Goal: Information Seeking & Learning: Compare options

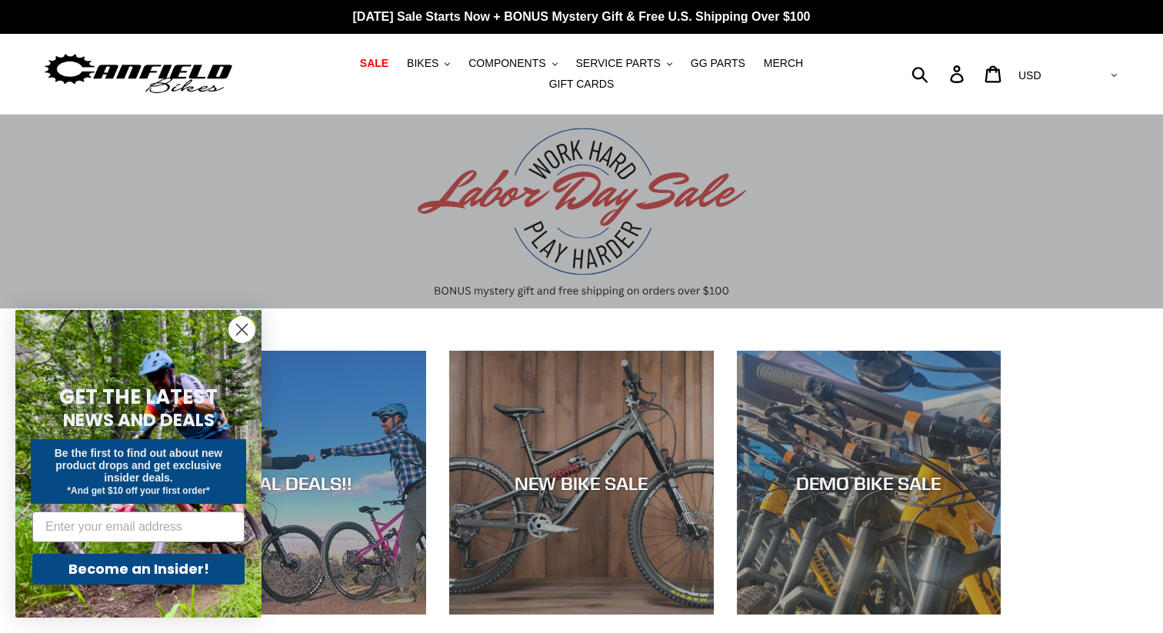
click at [240, 330] on icon "Close dialog" at bounding box center [242, 330] width 11 height 11
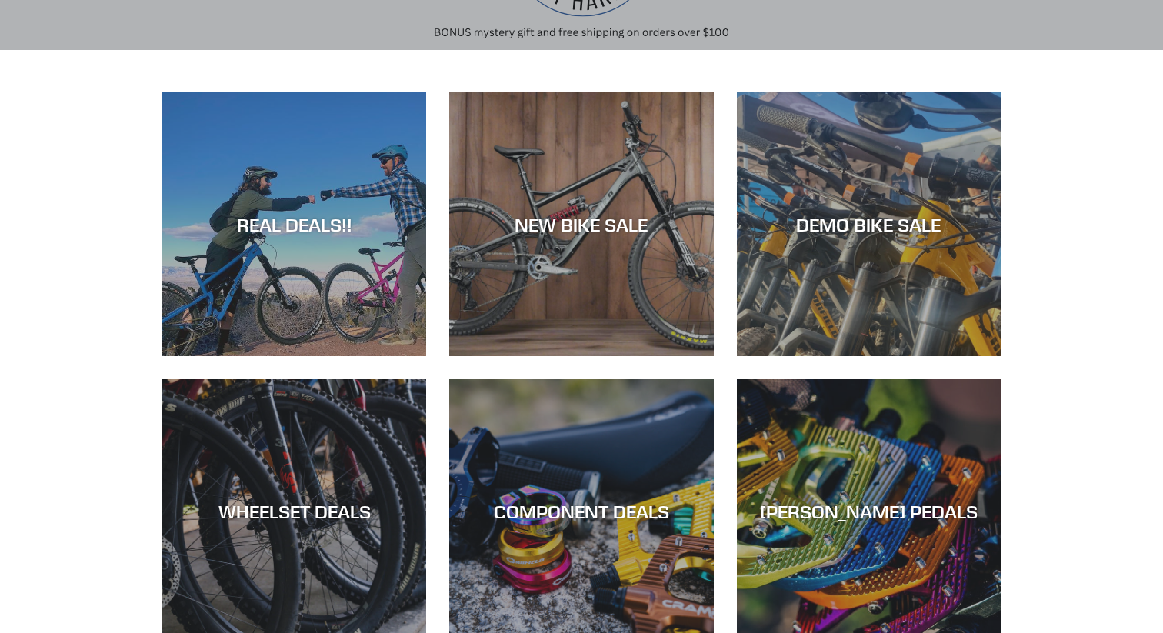
scroll to position [259, 0]
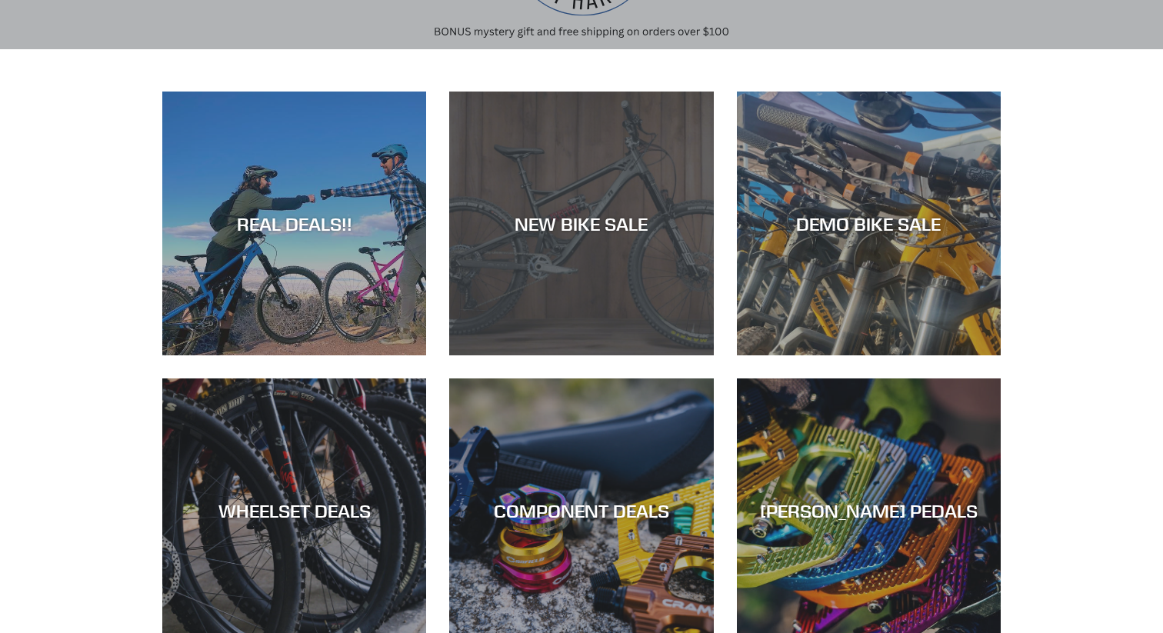
click at [530, 355] on div "NEW BIKE SALE" at bounding box center [581, 355] width 264 height 0
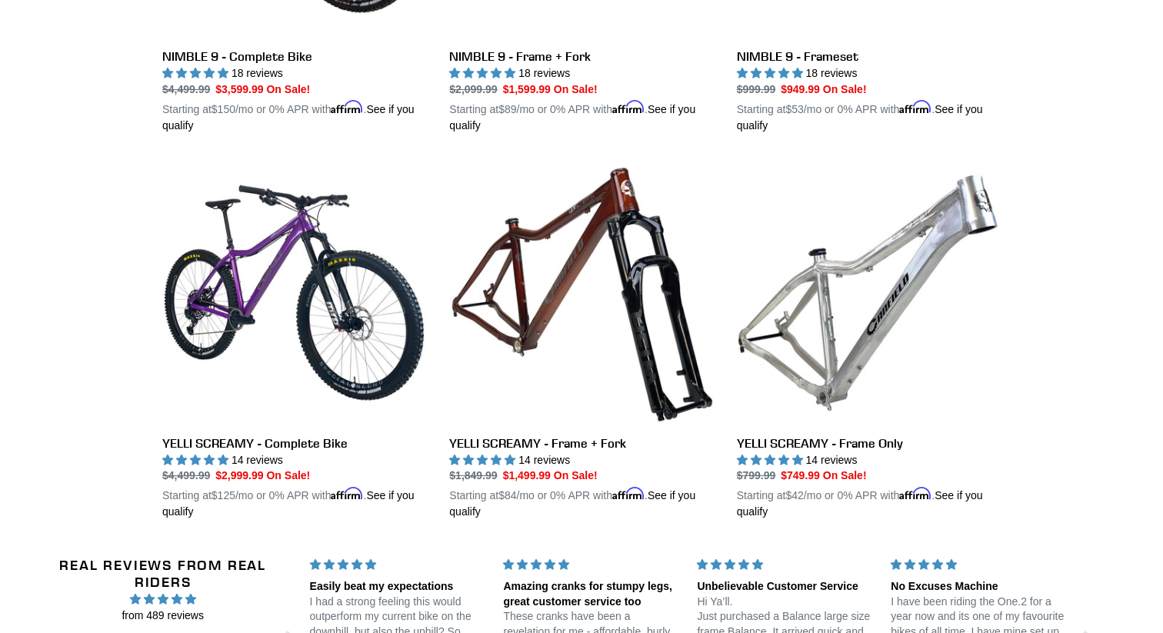
scroll to position [2622, 0]
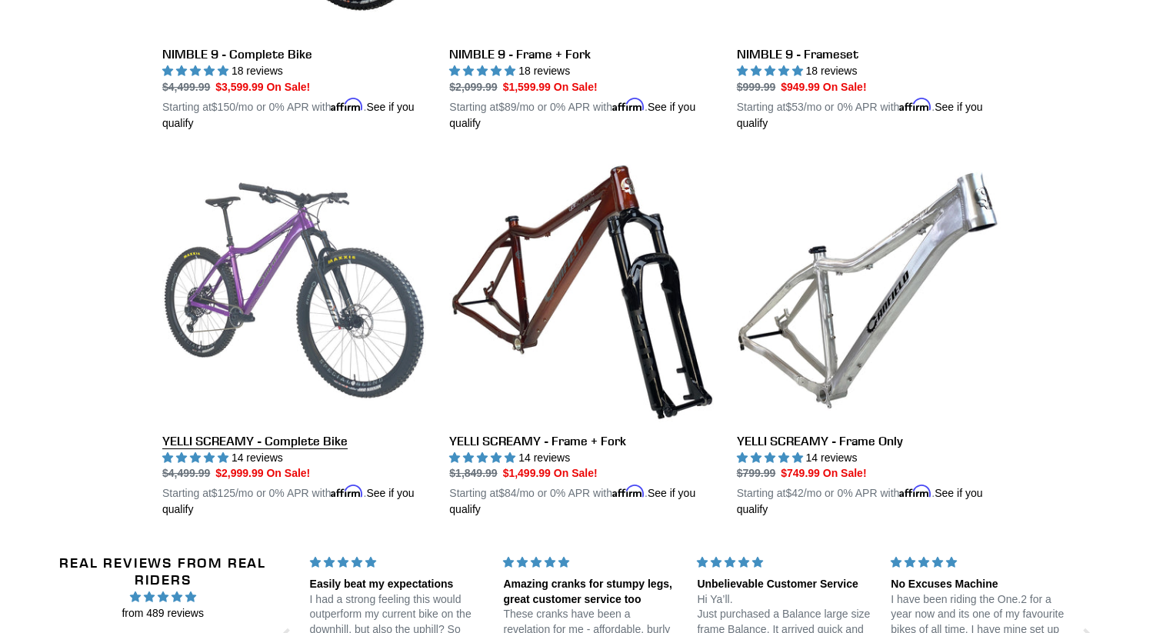
click at [318, 426] on link "YELLI SCREAMY - Complete Bike" at bounding box center [294, 338] width 264 height 360
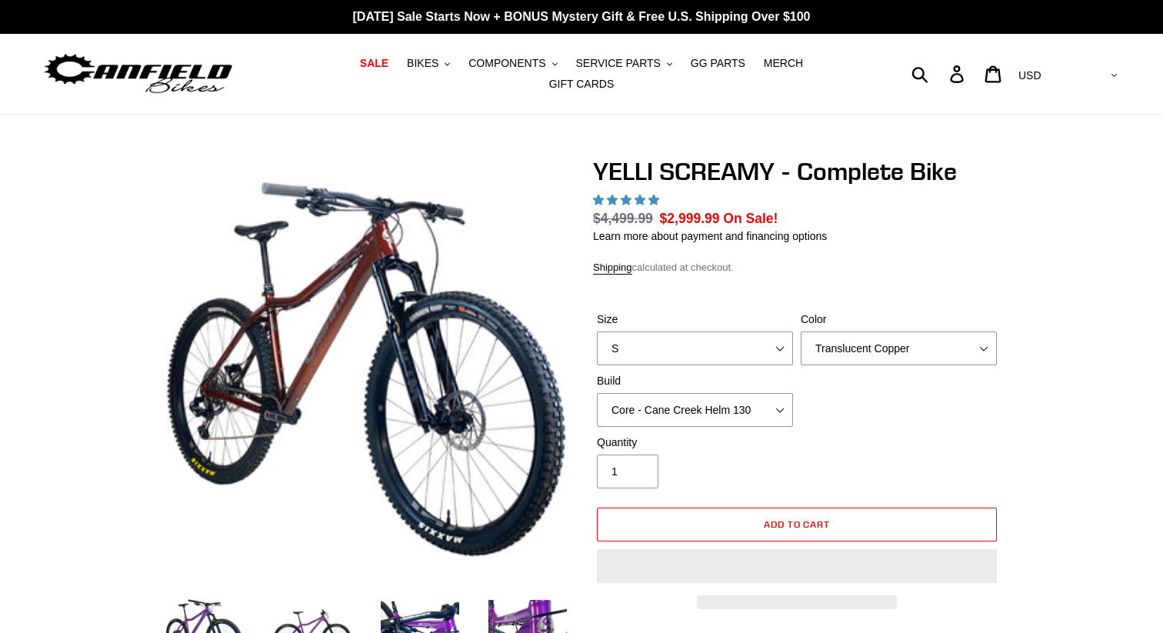
select select "highest-rating"
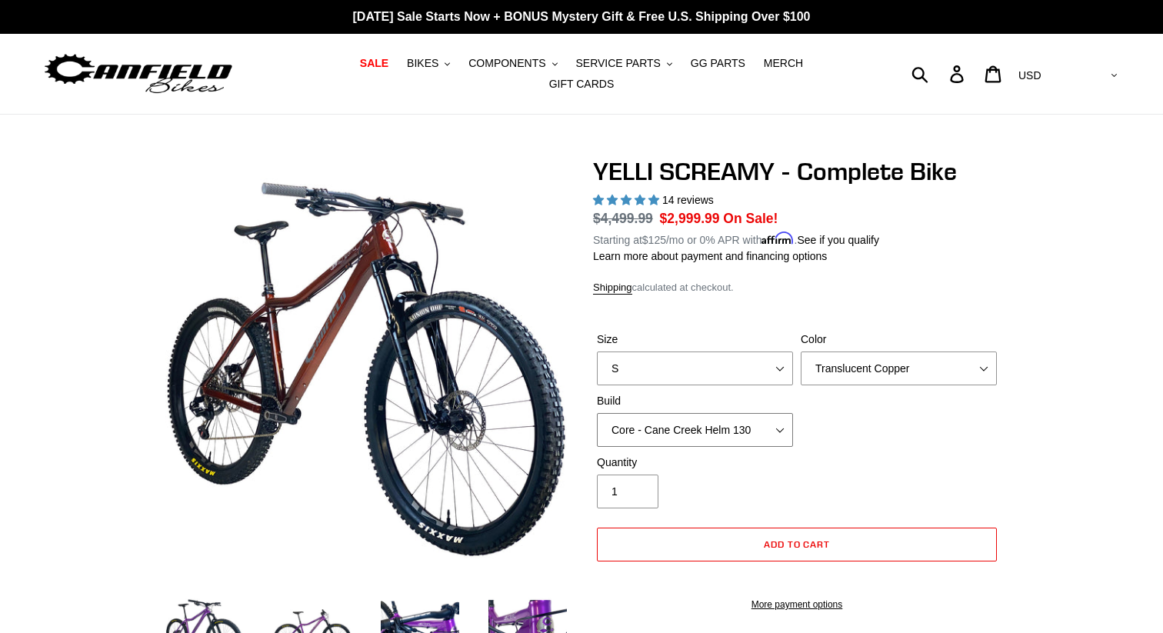
click at [755, 420] on select "Core - Cane Creek Helm 130 Pro - Cane Creek Helm 130 Core - Fox 34 SL Factory G…" at bounding box center [695, 430] width 196 height 34
click at [780, 357] on select "S M L XL" at bounding box center [695, 369] width 196 height 34
select select "L"
click at [597, 352] on select "S M L XL" at bounding box center [695, 369] width 196 height 34
click at [743, 423] on select "Core - Cane Creek Helm 130 Pro - Cane Creek Helm 130 Core - Fox 34 SL Factory G…" at bounding box center [695, 430] width 196 height 34
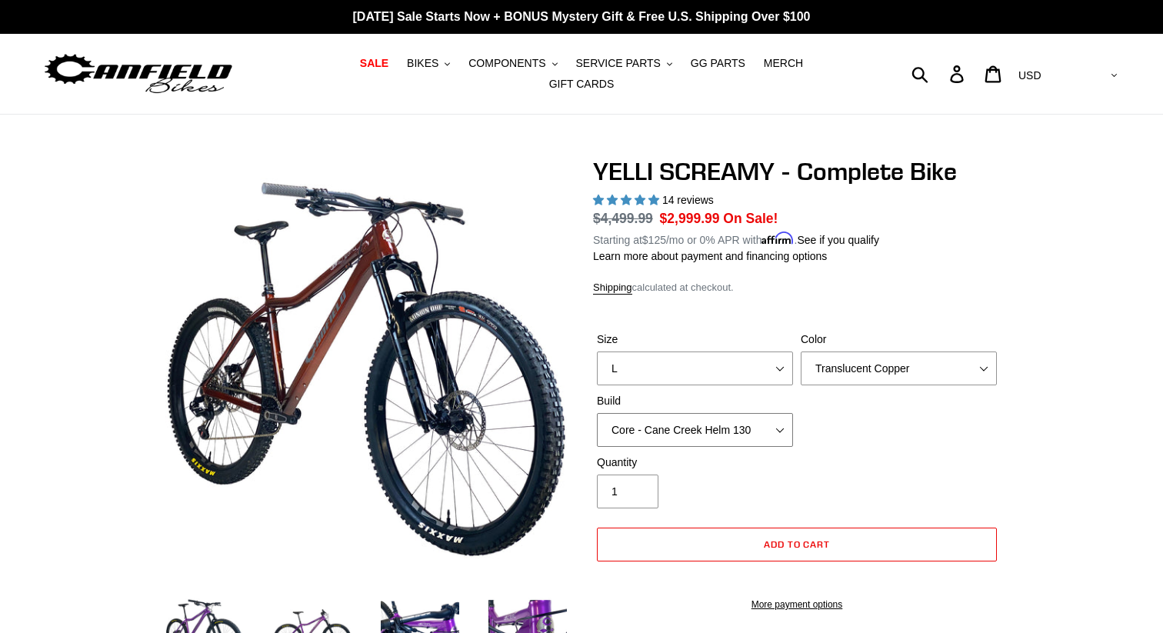
select select "Core - Fox 34 SL Factory Grip X 130"
click at [597, 413] on select "Core - Cane Creek Helm 130 Pro - Cane Creek Helm 130 Core - Fox 34 SL Factory G…" at bounding box center [695, 430] width 196 height 34
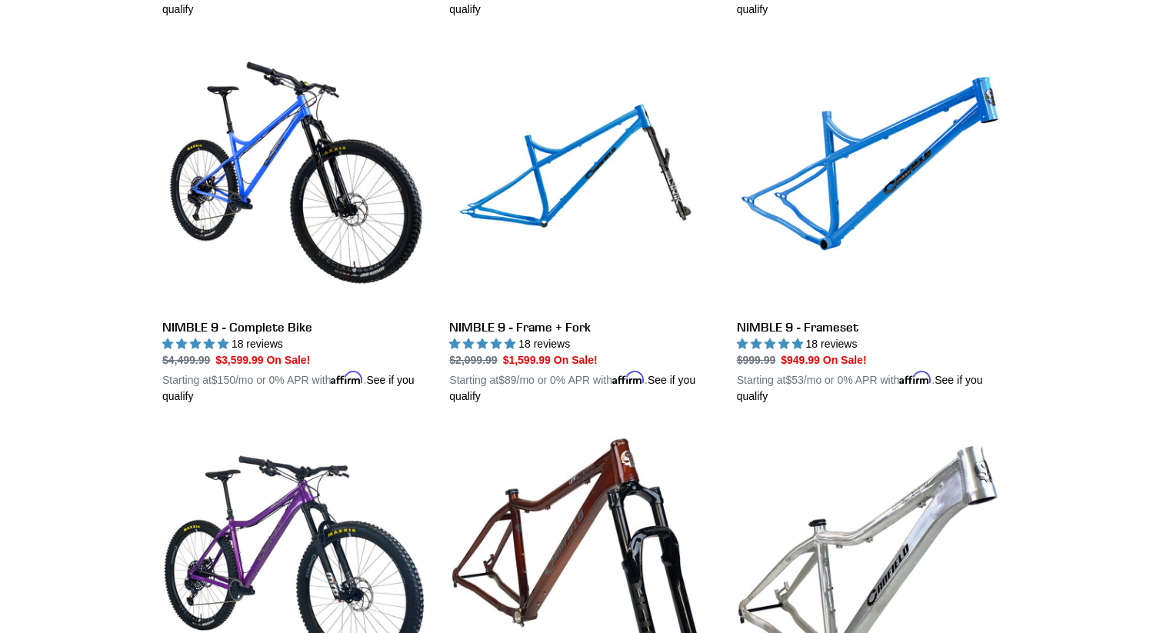
scroll to position [2329, 0]
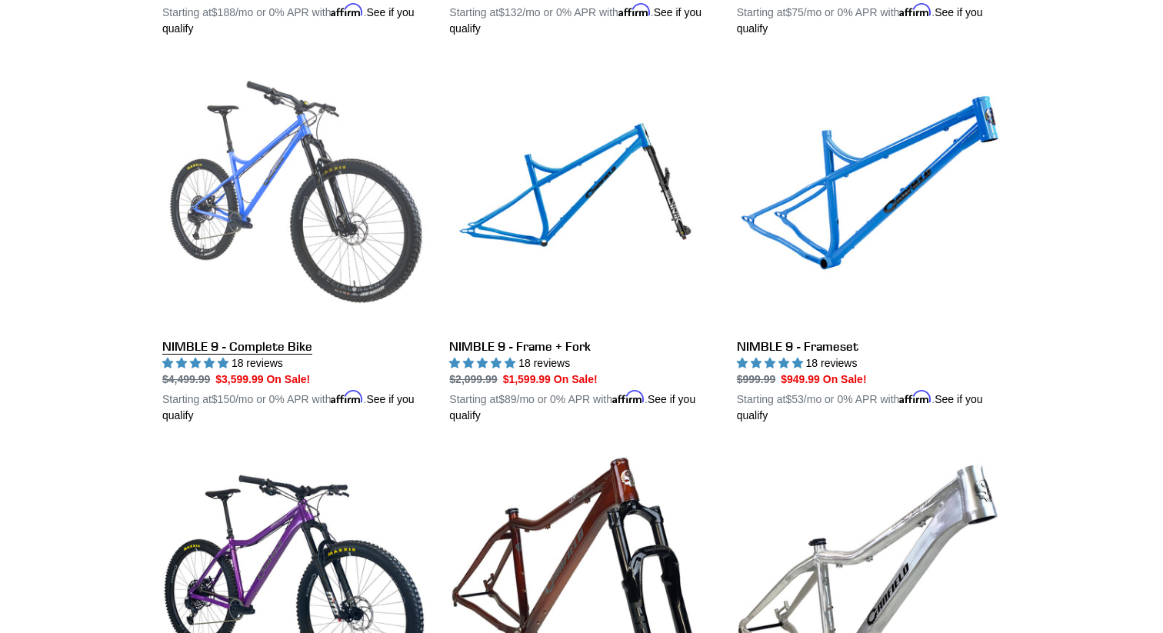
click at [250, 190] on link "NIMBLE 9 - Complete Bike" at bounding box center [294, 244] width 264 height 360
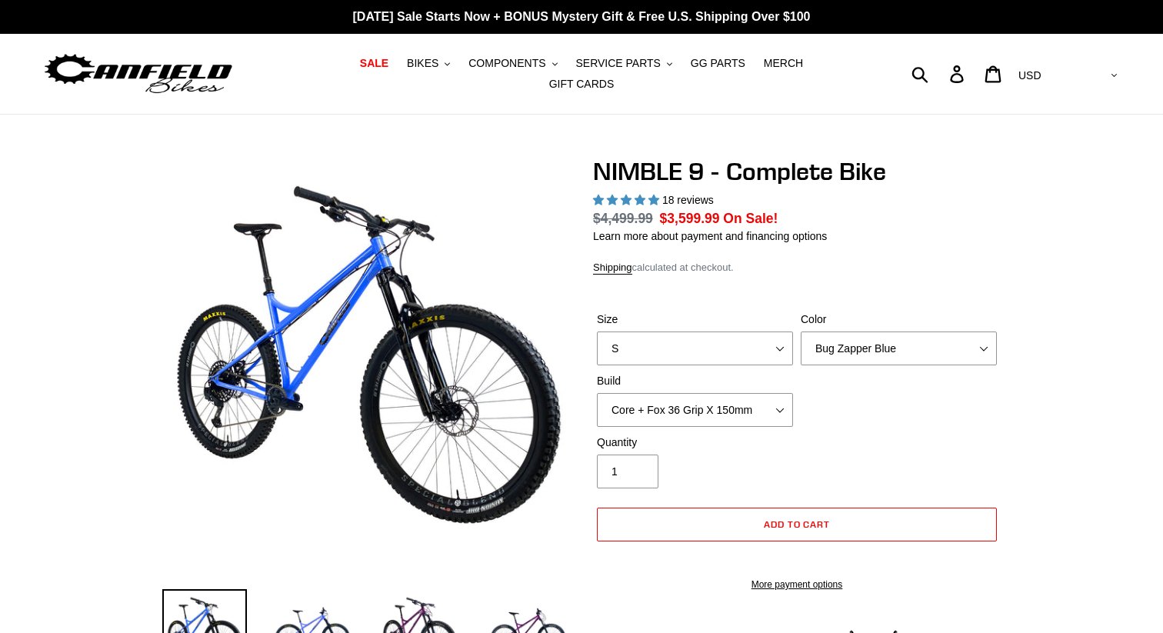
select select "highest-rating"
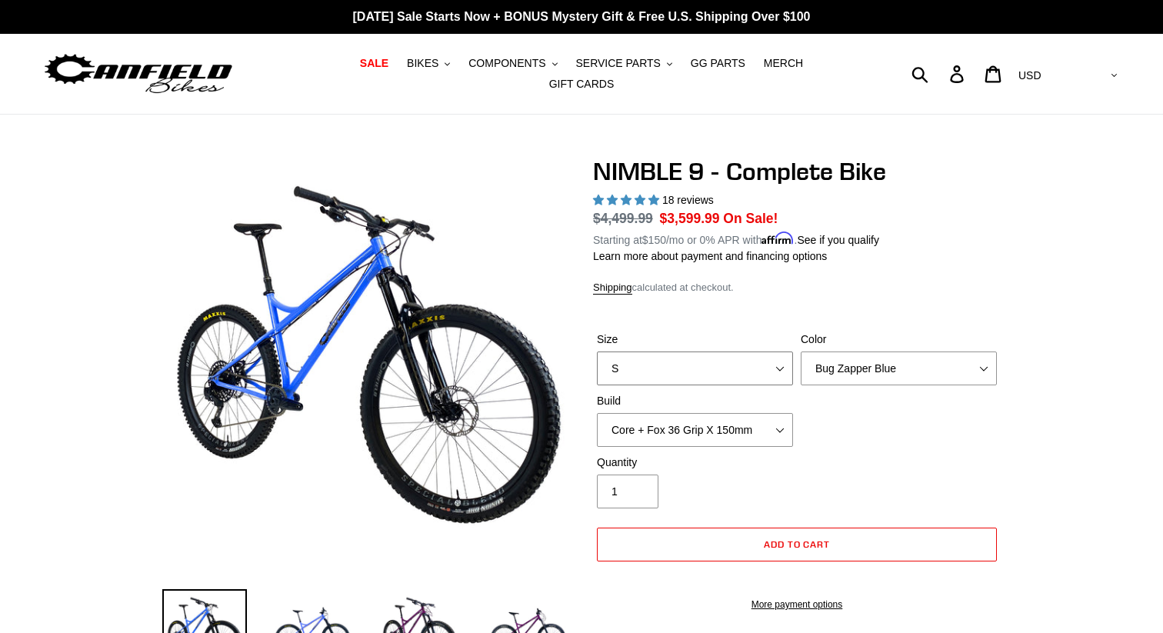
click at [712, 367] on select "S M L XL" at bounding box center [695, 369] width 196 height 34
select select "L"
click at [597, 352] on select "S M L XL" at bounding box center [695, 369] width 196 height 34
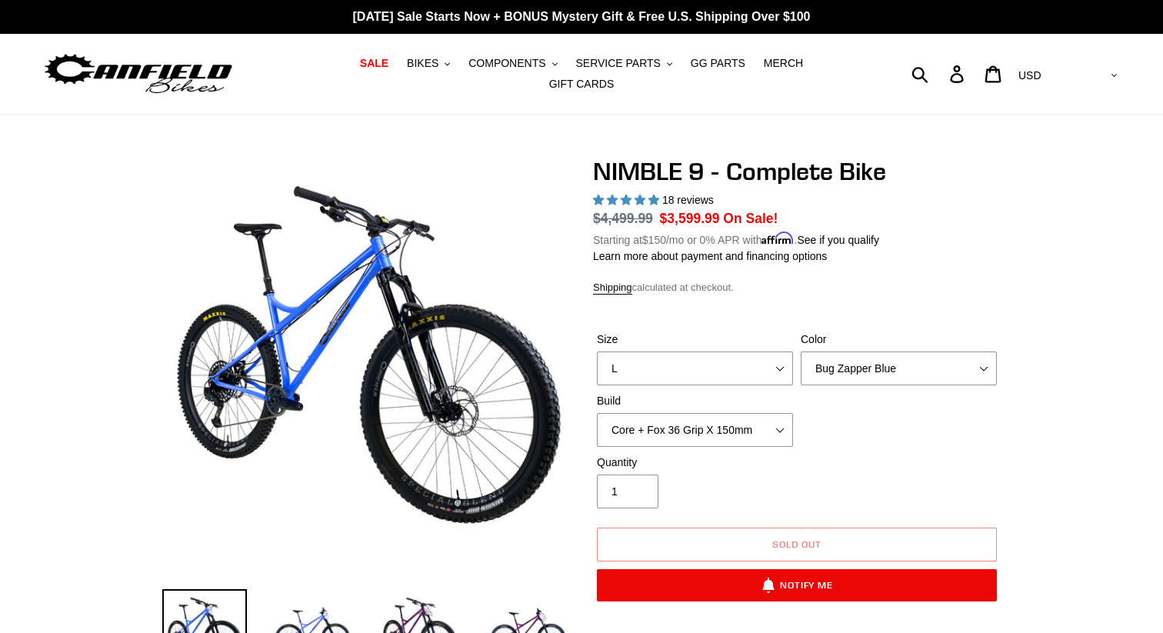
click at [836, 375] on div "Size S M L XL Color Bug Zapper Blue Purple Haze - Sold Out Galaxy Black Build C…" at bounding box center [797, 393] width 408 height 123
click at [848, 362] on select "Bug Zapper Blue Purple Haze - Sold Out Galaxy Black" at bounding box center [899, 369] width 196 height 34
select select "Galaxy Black"
click at [801, 352] on select "Bug Zapper Blue Purple Haze - Sold Out Galaxy Black" at bounding box center [899, 369] width 196 height 34
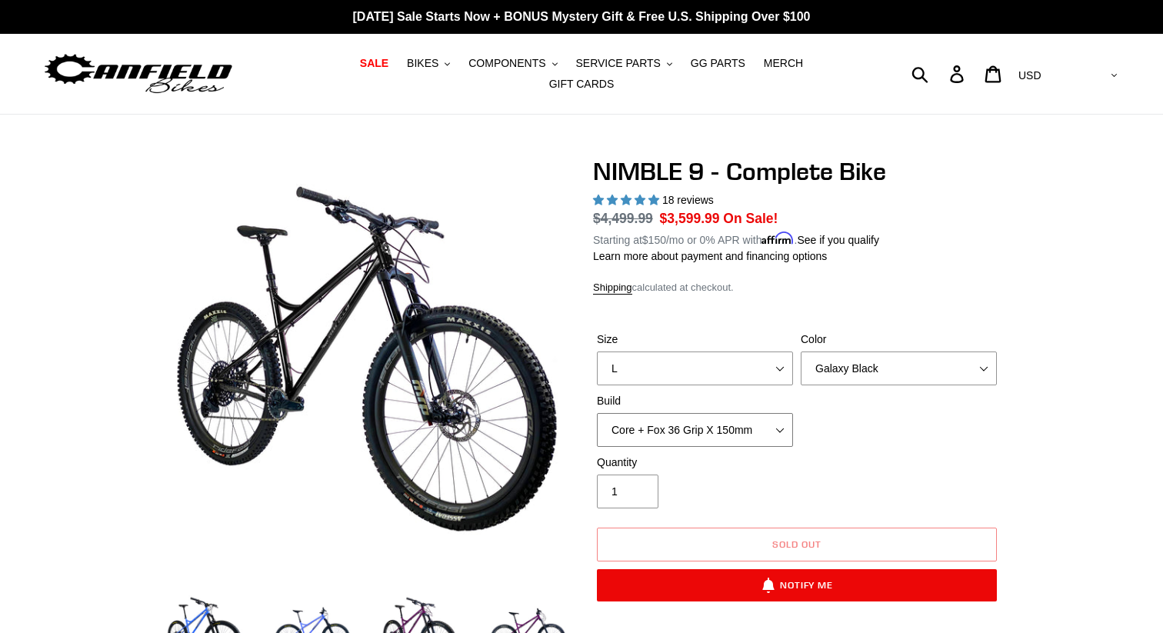
click at [748, 420] on select "Core + Fox 36 Grip X 150mm Pro + Fox 36 Grip X 150mm Core + RockShox Lyrik Ulti…" at bounding box center [695, 430] width 196 height 34
click at [597, 413] on select "Core + Fox 36 Grip X 150mm Pro + Fox 36 Grip X 150mm Core + RockShox Lyrik Ulti…" at bounding box center [695, 430] width 196 height 34
click at [734, 414] on select "Core + Fox 36 Grip X 150mm Pro + Fox 36 Grip X 150mm Core + RockShox Lyrik Ulti…" at bounding box center [695, 430] width 196 height 34
click at [597, 413] on select "Core + Fox 36 Grip X 150mm Pro + Fox 36 Grip X 150mm Core + RockShox Lyrik Ulti…" at bounding box center [695, 430] width 196 height 34
click at [728, 423] on select "Core + Fox 36 Grip X 150mm Pro + Fox 36 Grip X 150mm Core + RockShox Lyrik Ulti…" at bounding box center [695, 430] width 196 height 34
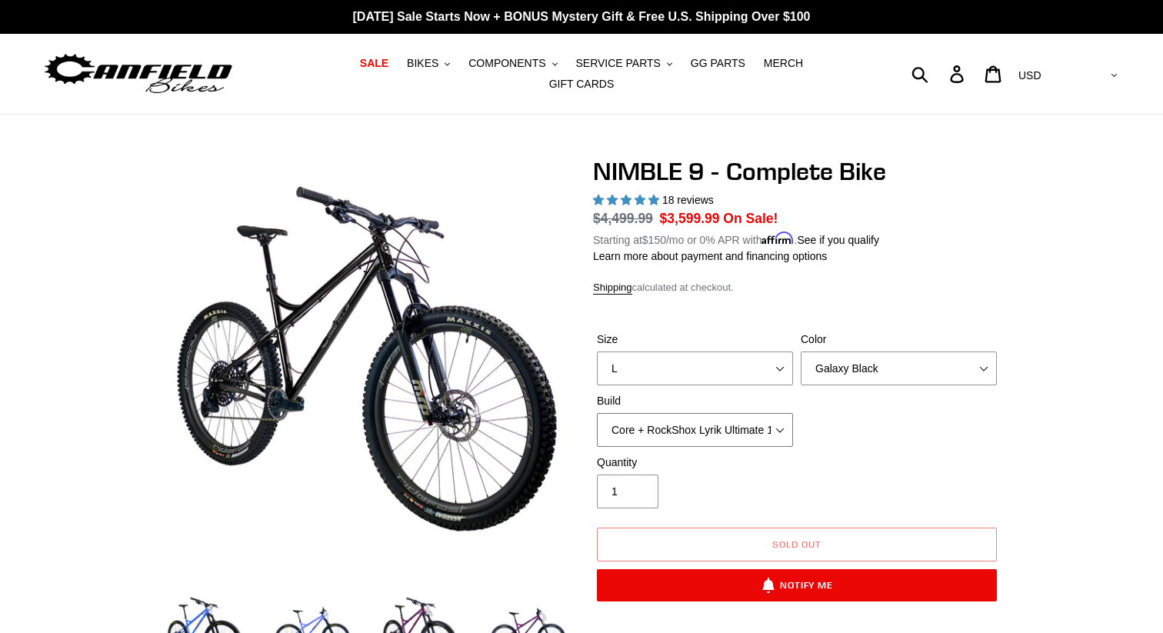
click at [597, 413] on select "Core + Fox 36 Grip X 150mm Pro + Fox 36 Grip X 150mm Core + RockShox Lyrik Ulti…" at bounding box center [695, 430] width 196 height 34
click at [722, 418] on select "Core + Fox 36 Grip X 150mm Pro + Fox 36 Grip X 150mm Core + RockShox Lyrik Ulti…" at bounding box center [695, 430] width 196 height 34
click at [597, 413] on select "Core + Fox 36 Grip X 150mm Pro + Fox 36 Grip X 150mm Core + RockShox Lyrik Ulti…" at bounding box center [695, 430] width 196 height 34
click at [721, 413] on select "Core + Fox 36 Grip X 150mm Pro + Fox 36 Grip X 150mm Core + RockShox Lyrik Ulti…" at bounding box center [695, 430] width 196 height 34
select select "Core + Fox 36 Grip X 150mm"
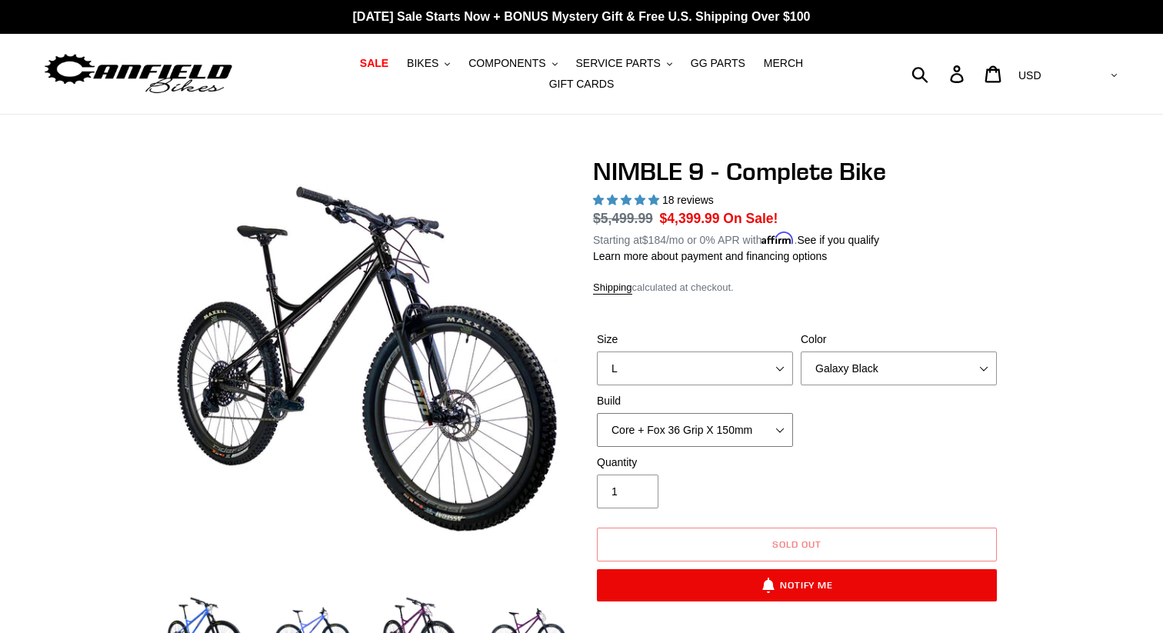
click at [597, 413] on select "Core + Fox 36 Grip X 150mm Pro + Fox 36 Grip X 150mm Core + RockShox Lyrik Ulti…" at bounding box center [695, 430] width 196 height 34
click at [831, 359] on select "Bug Zapper Blue Purple Haze - Sold Out Galaxy Black" at bounding box center [899, 369] width 196 height 34
click at [801, 352] on select "Bug Zapper Blue Purple Haze - Sold Out Galaxy Black" at bounding box center [899, 369] width 196 height 34
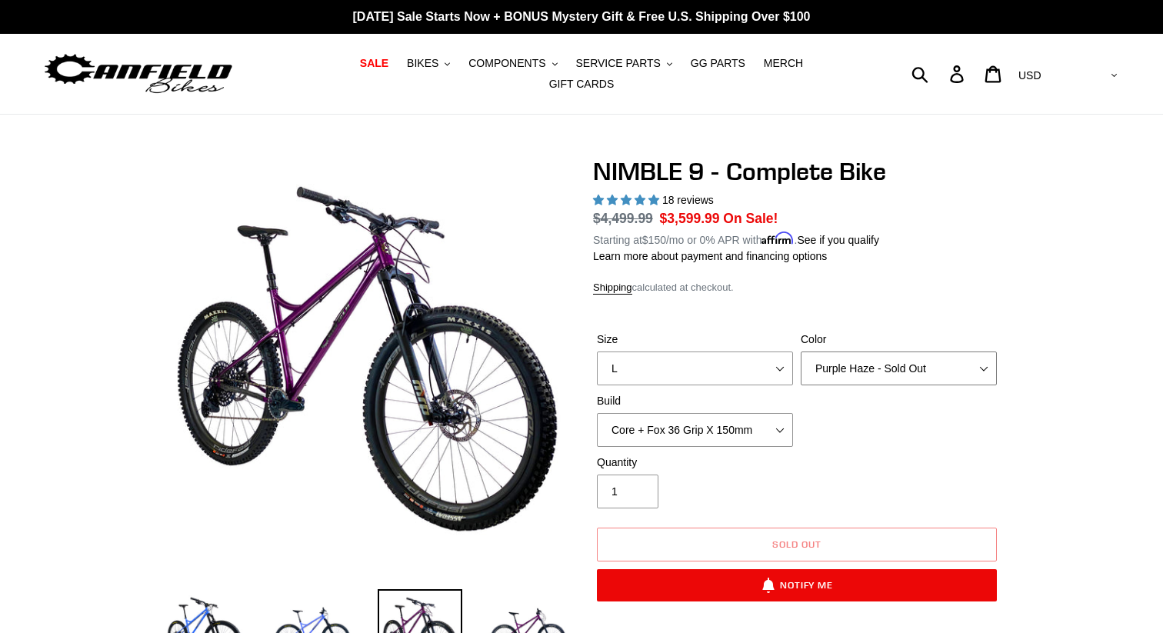
click at [845, 352] on select "Bug Zapper Blue Purple Haze - Sold Out Galaxy Black" at bounding box center [899, 369] width 196 height 34
select select "Bug Zapper Blue"
click at [801, 352] on select "Bug Zapper Blue Purple Haze - Sold Out Galaxy Black" at bounding box center [899, 369] width 196 height 34
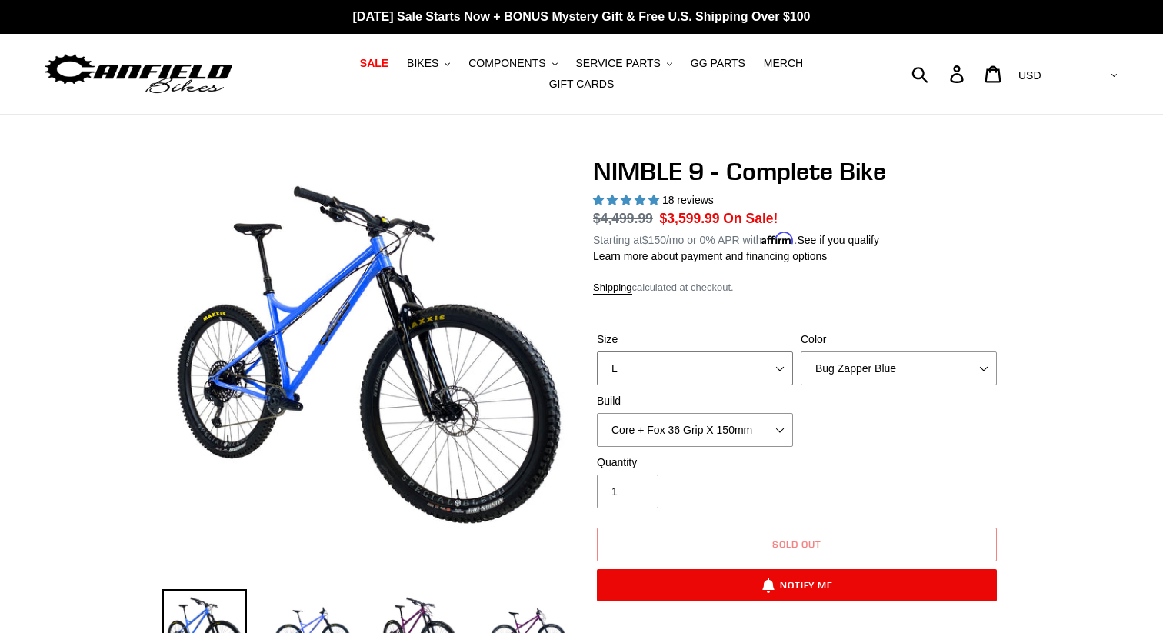
click at [750, 352] on select "S M L XL" at bounding box center [695, 369] width 196 height 34
click at [597, 352] on select "S M L XL" at bounding box center [695, 369] width 196 height 34
click at [738, 352] on select "S M L XL" at bounding box center [695, 369] width 196 height 34
select select "L"
click at [597, 352] on select "S M L XL" at bounding box center [695, 369] width 196 height 34
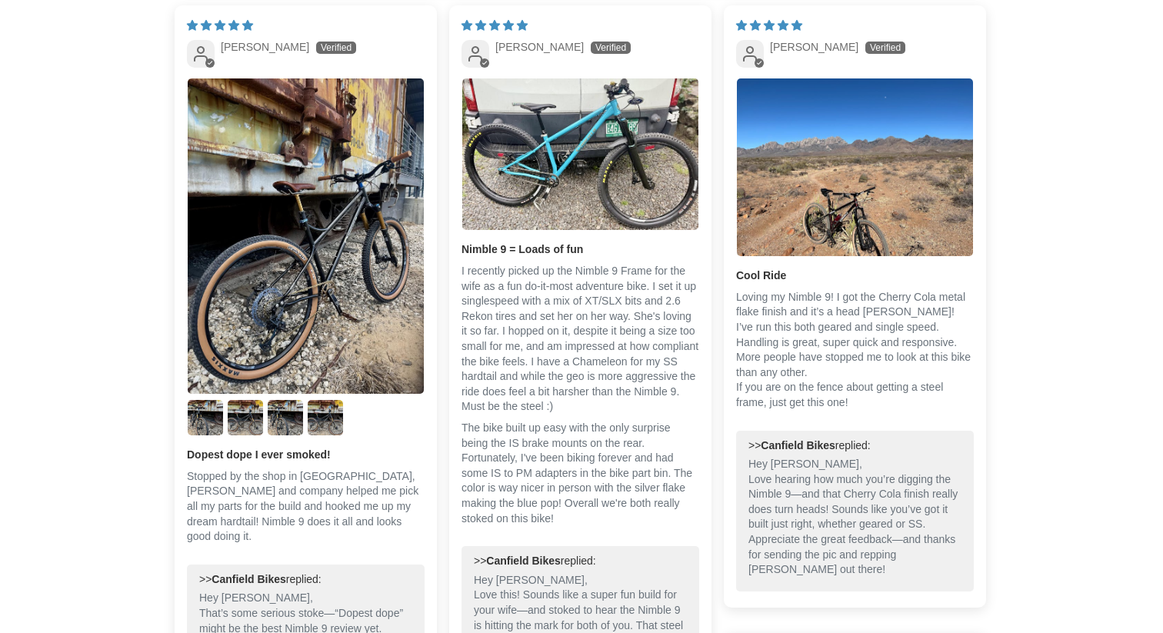
scroll to position [2998, 0]
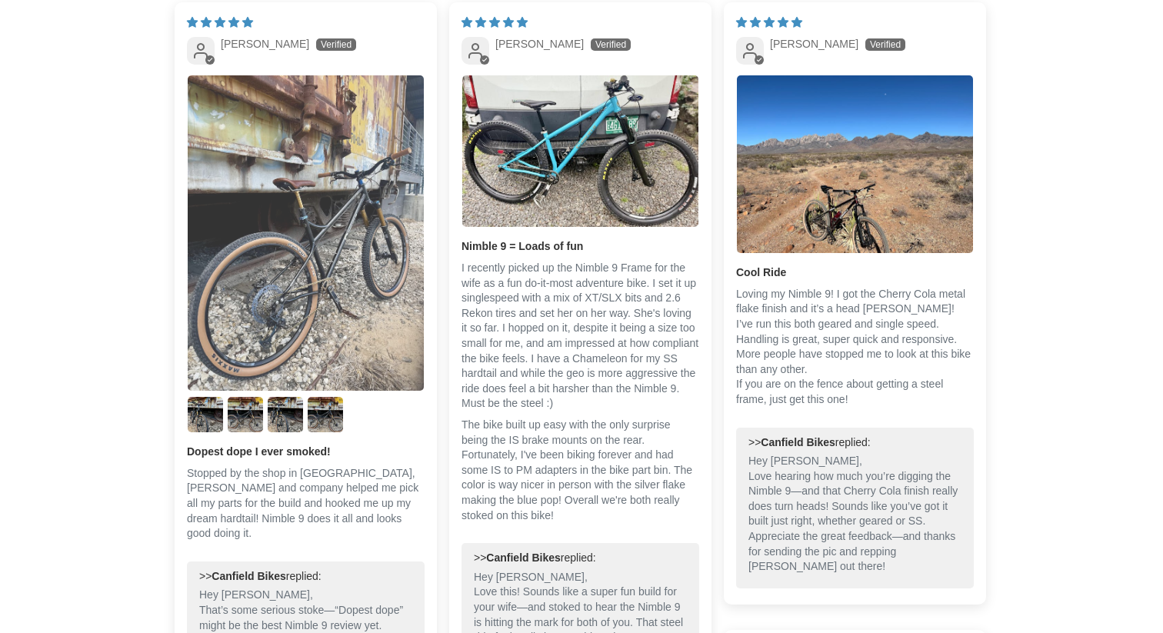
click at [328, 265] on img "Link to user picture 1" at bounding box center [306, 232] width 236 height 315
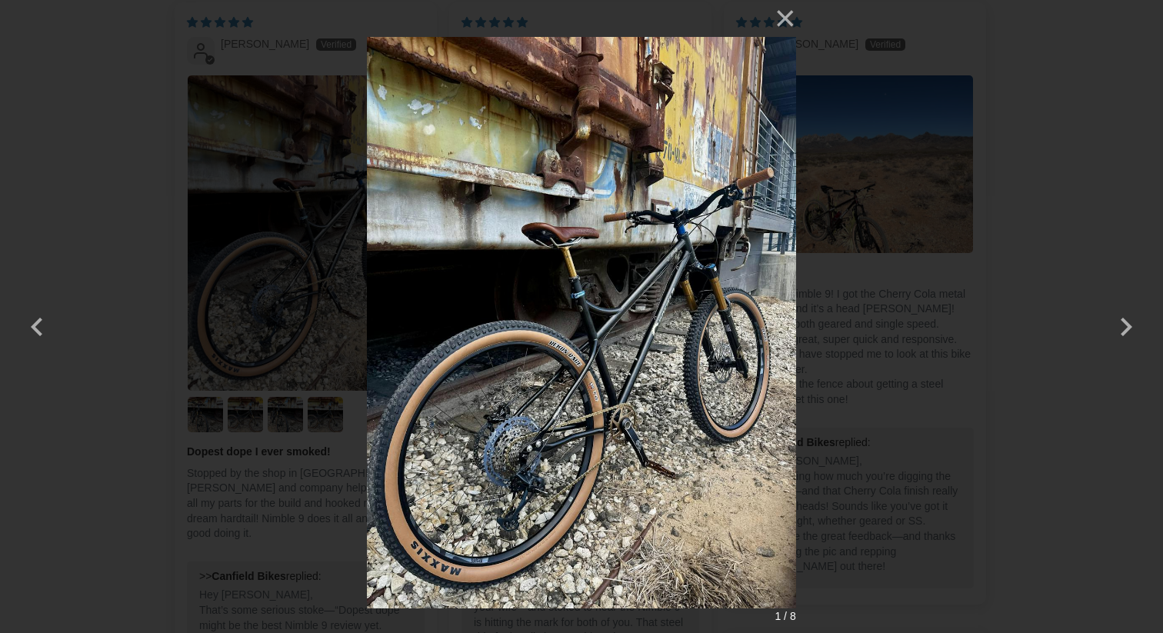
click at [606, 432] on img at bounding box center [581, 316] width 428 height 633
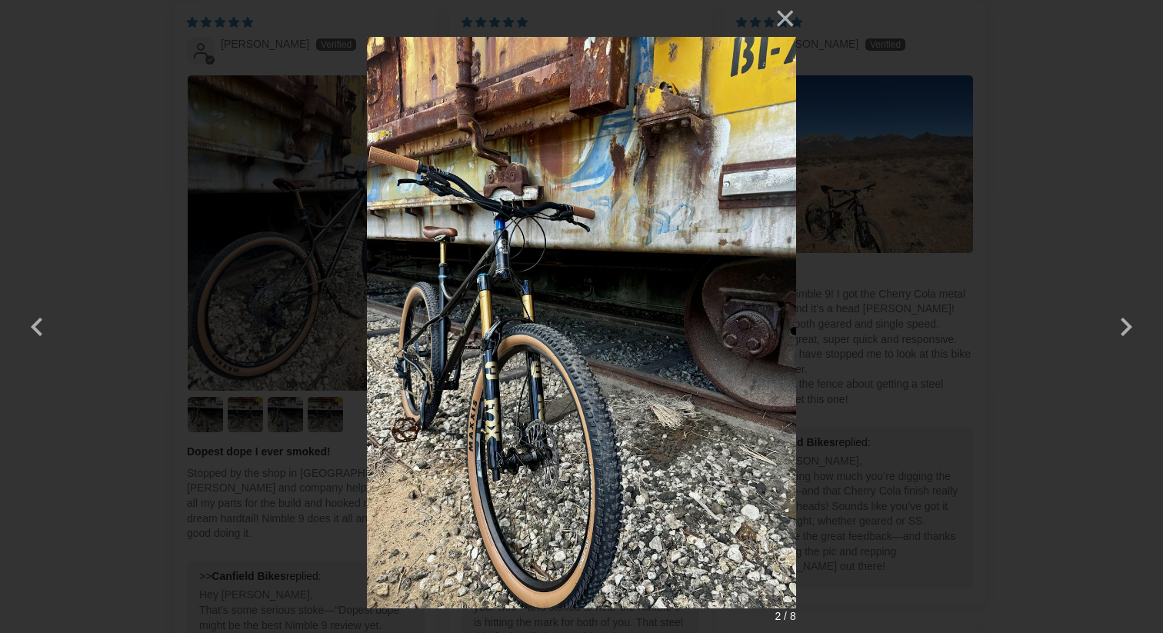
click at [606, 432] on img at bounding box center [581, 316] width 428 height 633
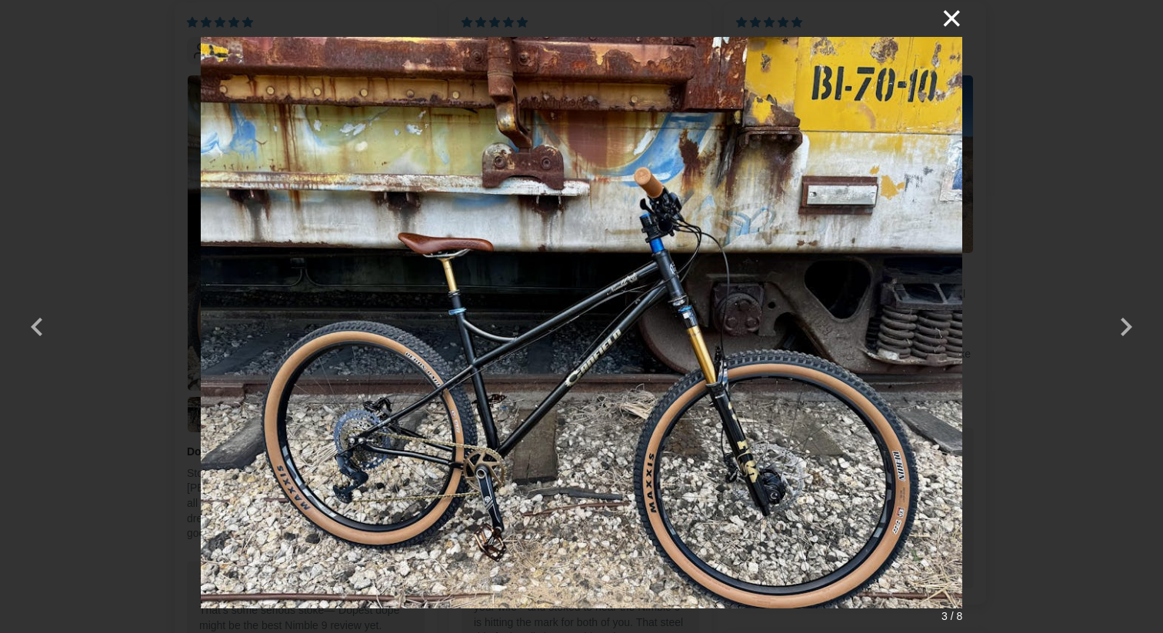
click at [958, 22] on button "×" at bounding box center [943, 18] width 37 height 37
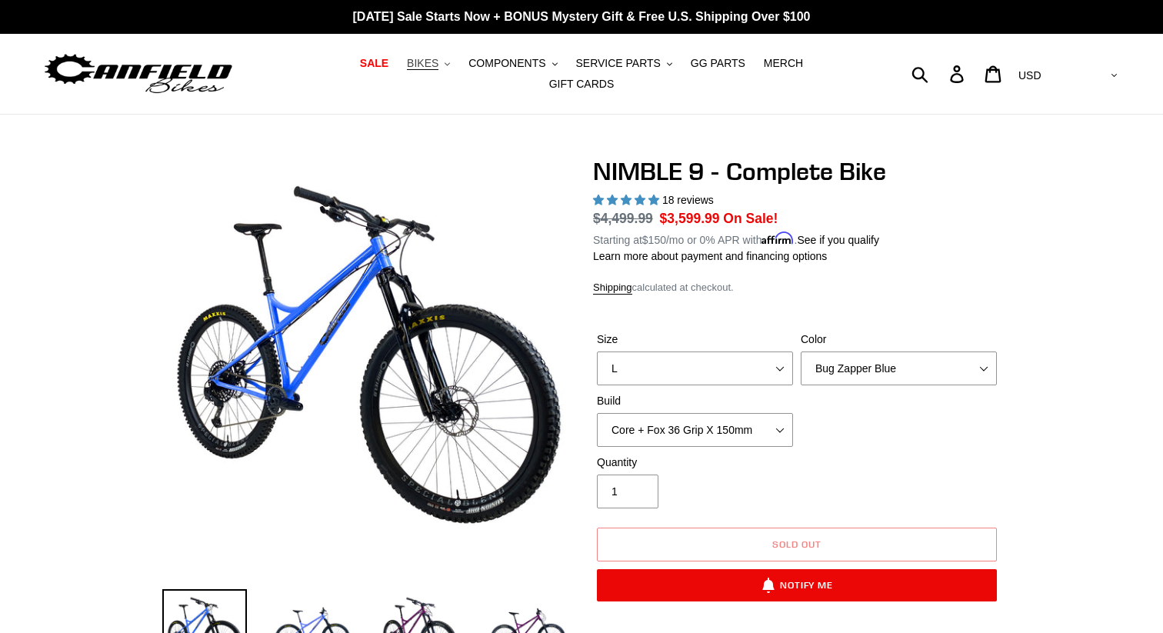
click at [399, 61] on button "BIKES .cls-1{fill:#231f20}" at bounding box center [428, 63] width 58 height 21
click at [360, 67] on span "SALE" at bounding box center [374, 63] width 28 height 13
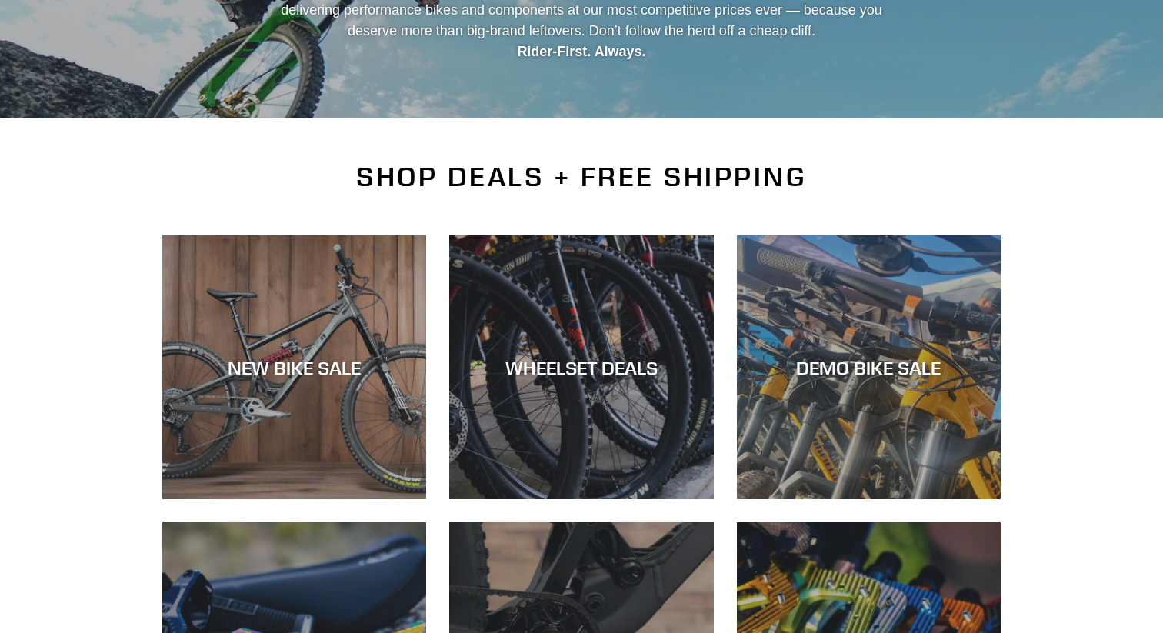
scroll to position [248, 0]
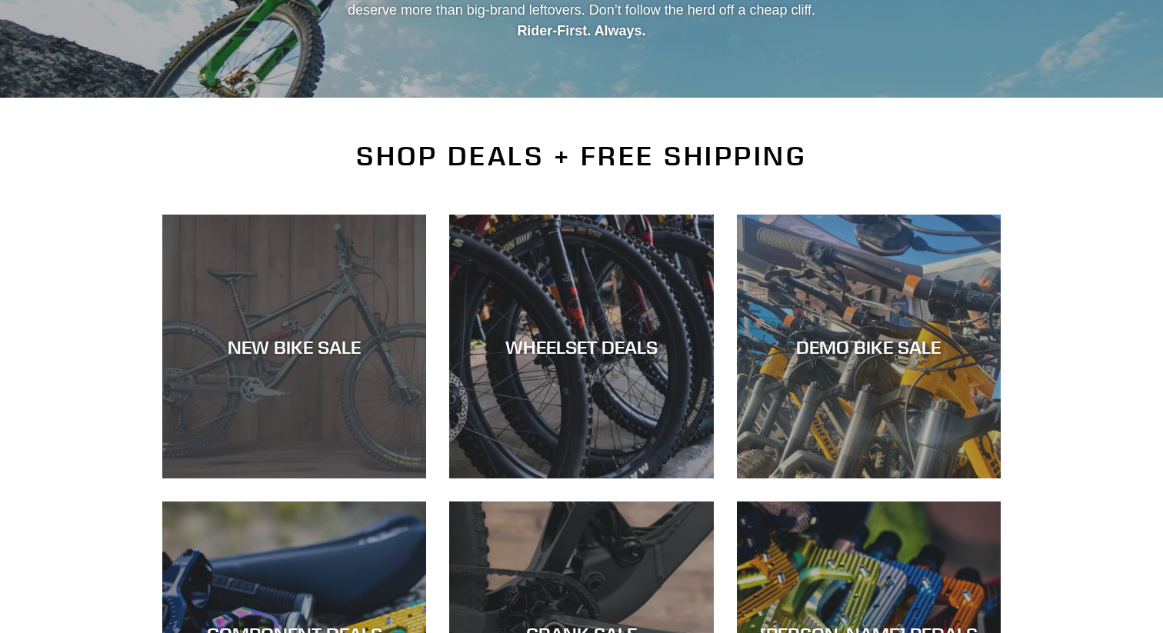
click at [298, 337] on div "NEW BIKE SALE" at bounding box center [294, 346] width 264 height 22
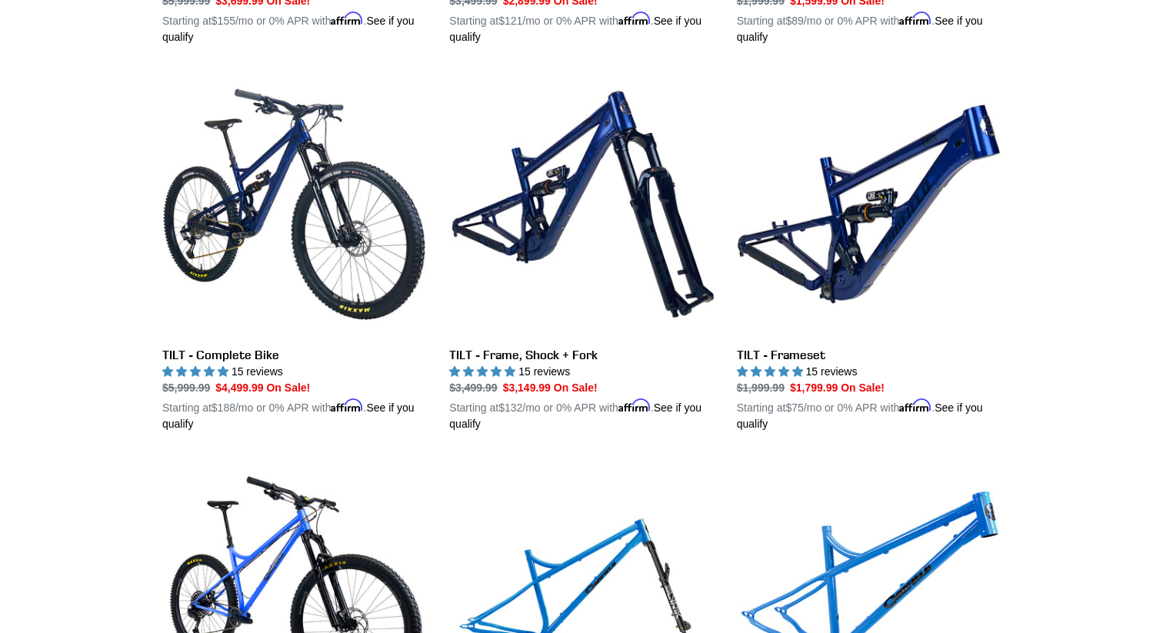
scroll to position [1932, 0]
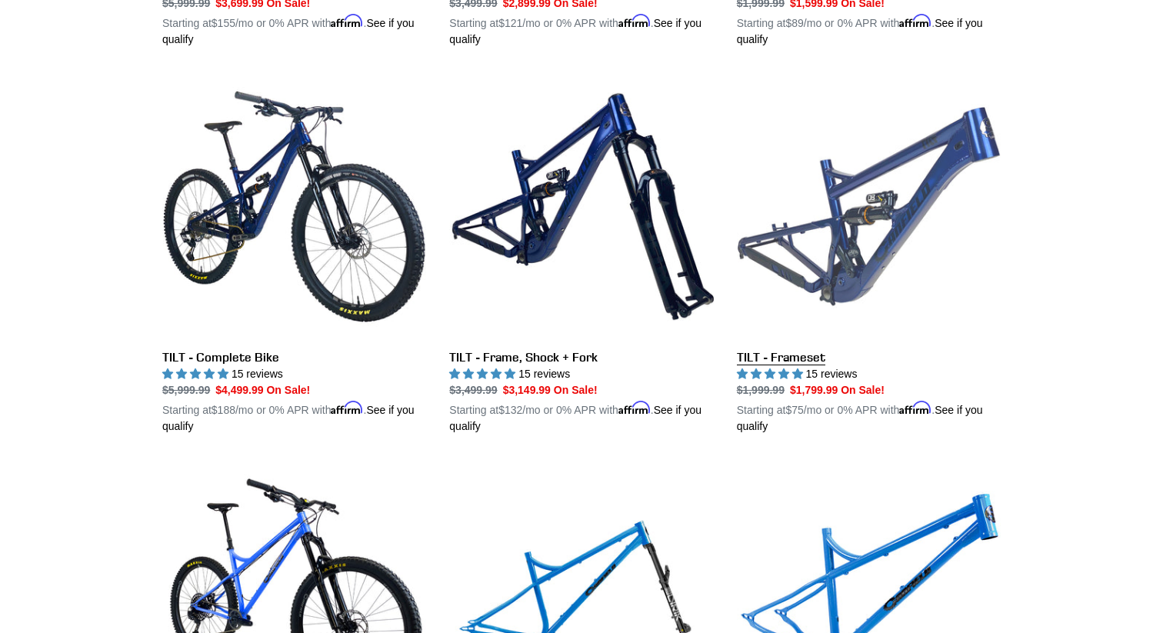
click at [783, 336] on link "TILT - Frameset" at bounding box center [869, 255] width 264 height 360
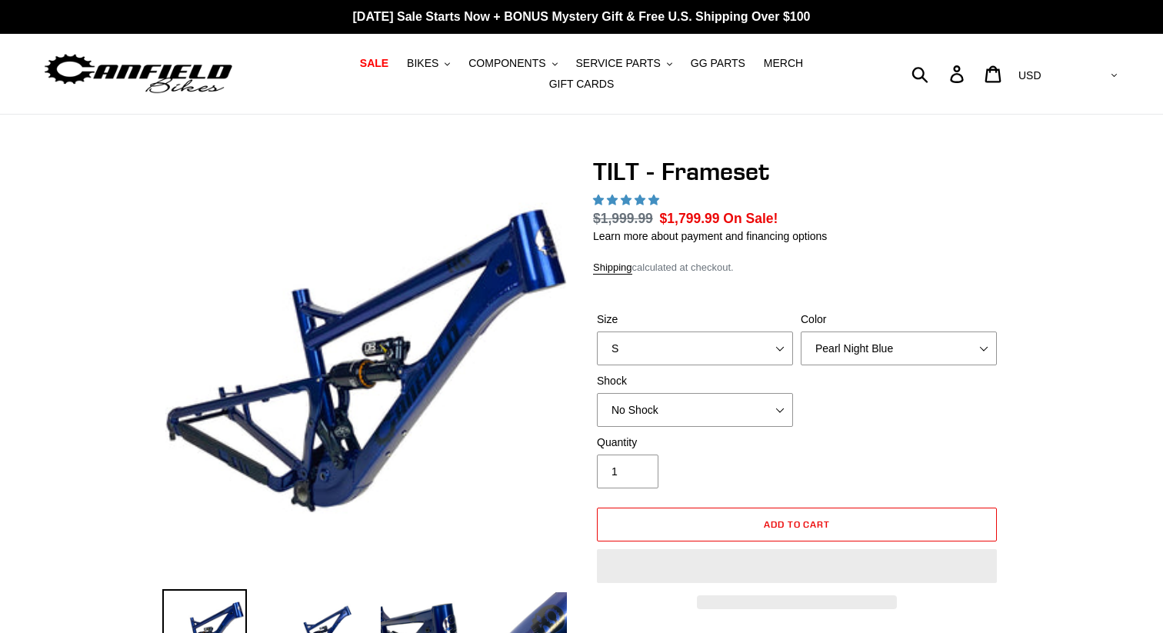
select select "highest-rating"
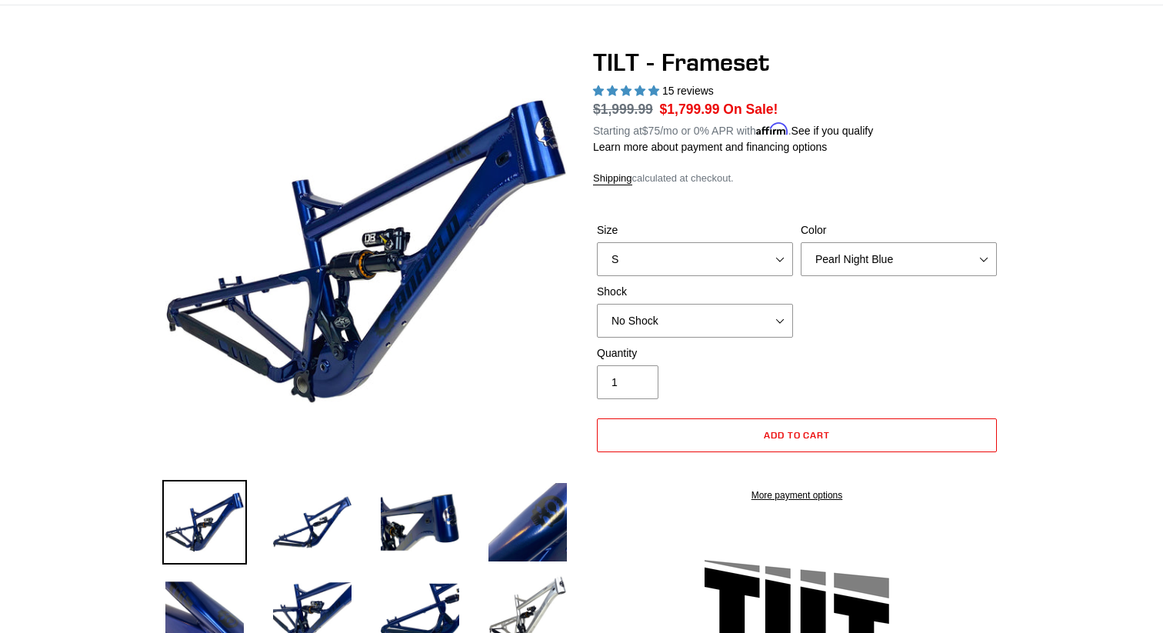
scroll to position [106, 0]
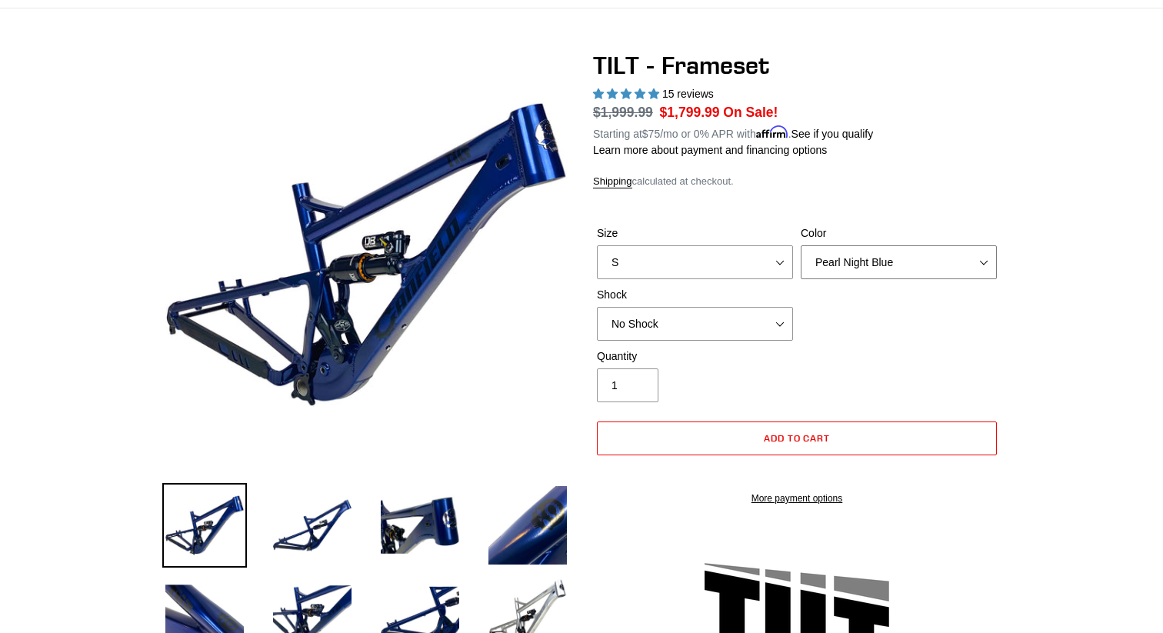
click at [954, 245] on select "Pearl Night Blue Stealth Silver" at bounding box center [899, 262] width 196 height 34
select select "Stealth Silver"
click at [801, 245] on select "Pearl Night Blue Stealth Silver" at bounding box center [899, 262] width 196 height 34
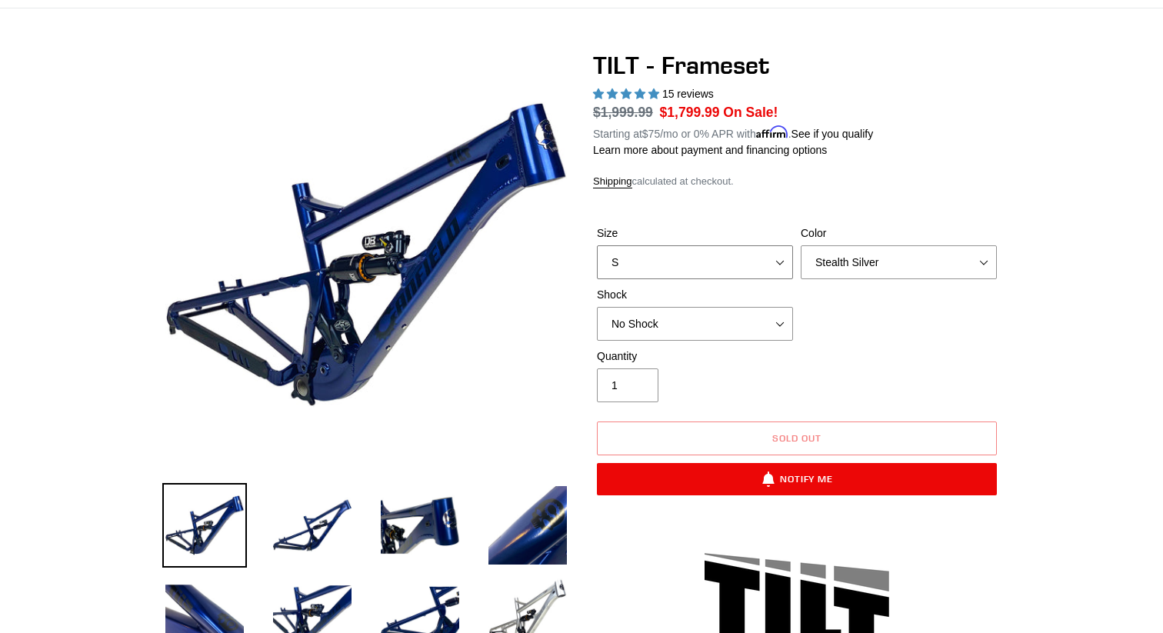
click at [744, 252] on select "S M L XL" at bounding box center [695, 262] width 196 height 34
select select "L"
click at [597, 245] on select "S M L XL" at bounding box center [695, 262] width 196 height 34
click at [874, 246] on select "Pearl Night Blue Stealth Silver" at bounding box center [899, 262] width 196 height 34
select select "Pearl Night Blue"
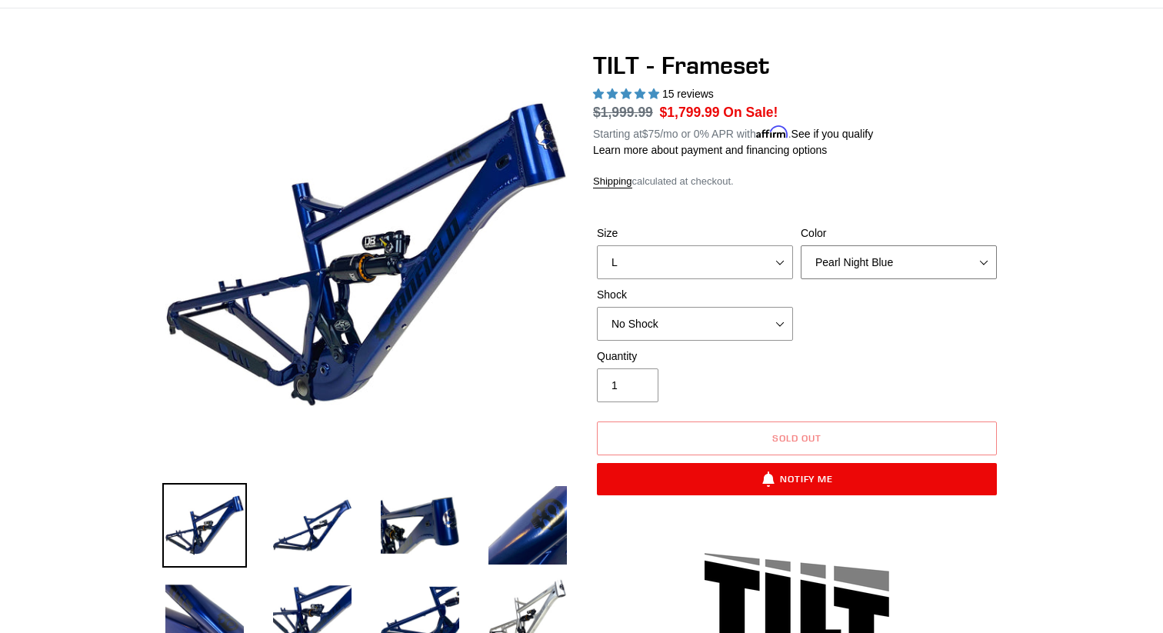
click at [801, 245] on select "Pearl Night Blue Stealth Silver" at bounding box center [899, 262] width 196 height 34
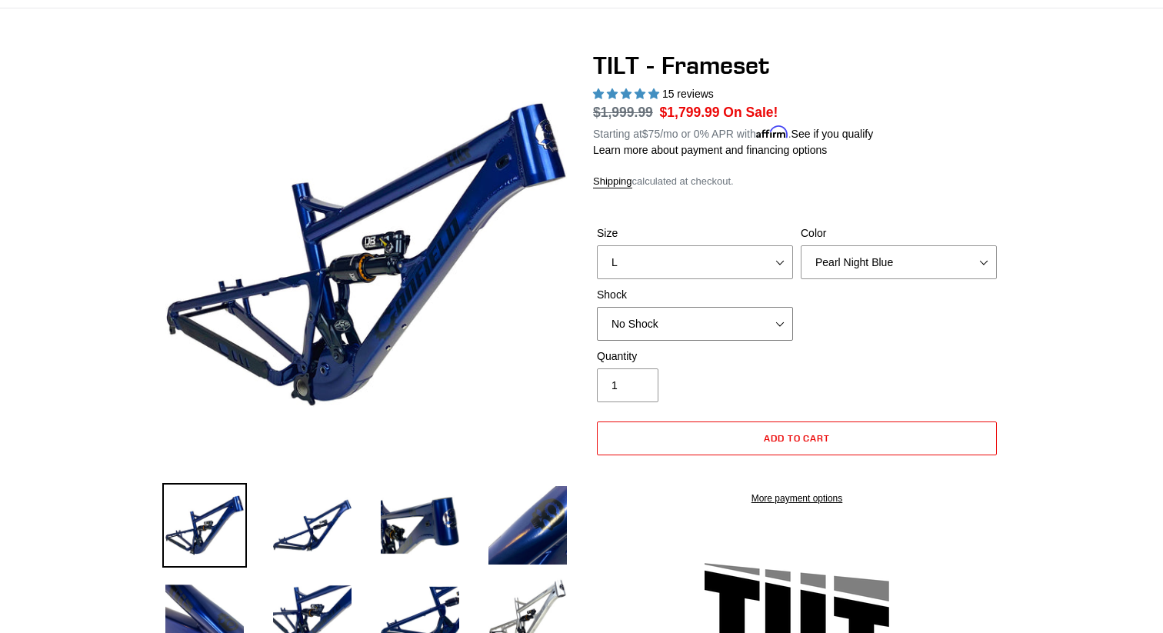
click at [692, 307] on select "No Shock Cane Creek DB Kitsuma Air RockShox Deluxe Ultimate Fox FLOAT X EXT Sto…" at bounding box center [695, 324] width 196 height 34
select select "Fox FLOAT X"
click at [597, 307] on select "No Shock Cane Creek DB Kitsuma Air RockShox Deluxe Ultimate Fox FLOAT X EXT Sto…" at bounding box center [695, 324] width 196 height 34
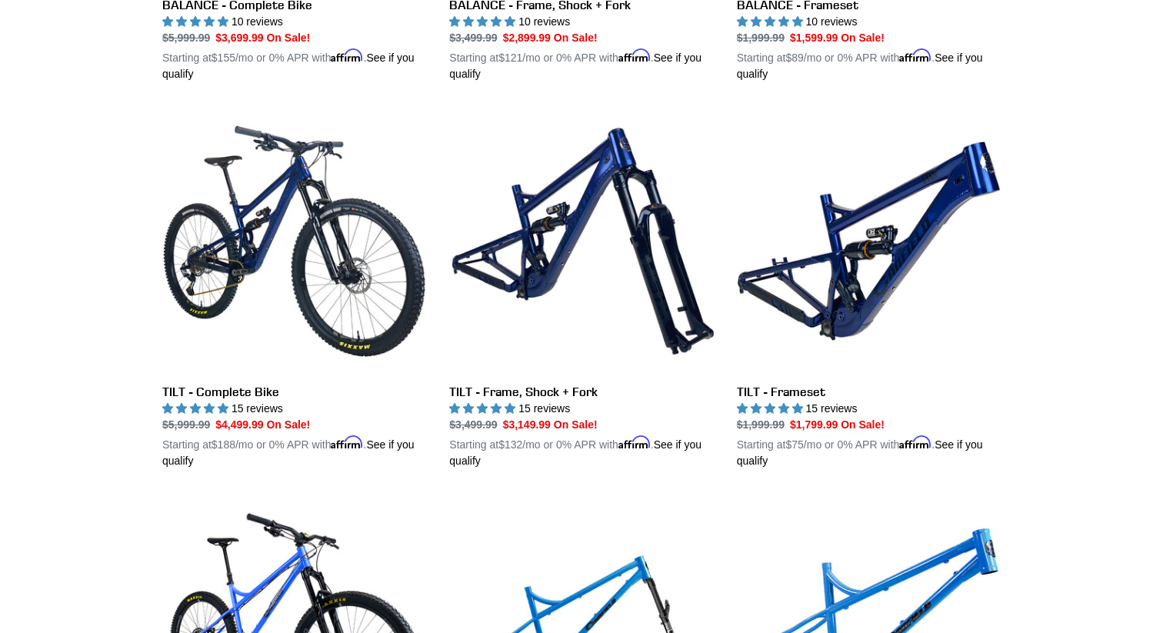
scroll to position [1890, 0]
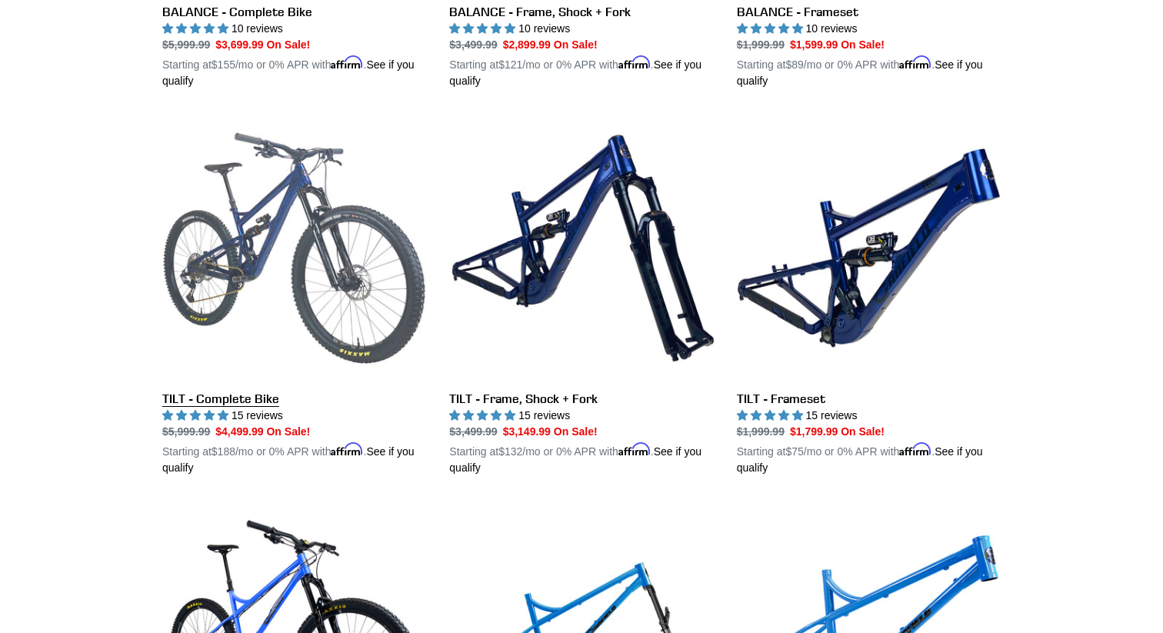
click at [305, 250] on link "TILT - Complete Bike" at bounding box center [294, 296] width 264 height 360
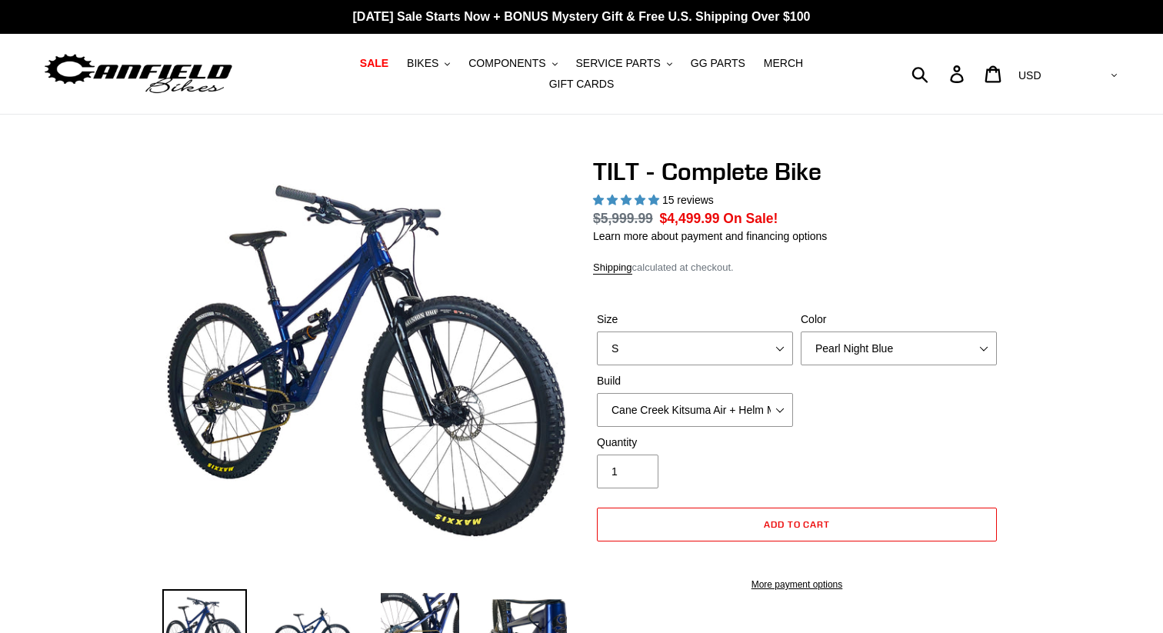
select select "highest-rating"
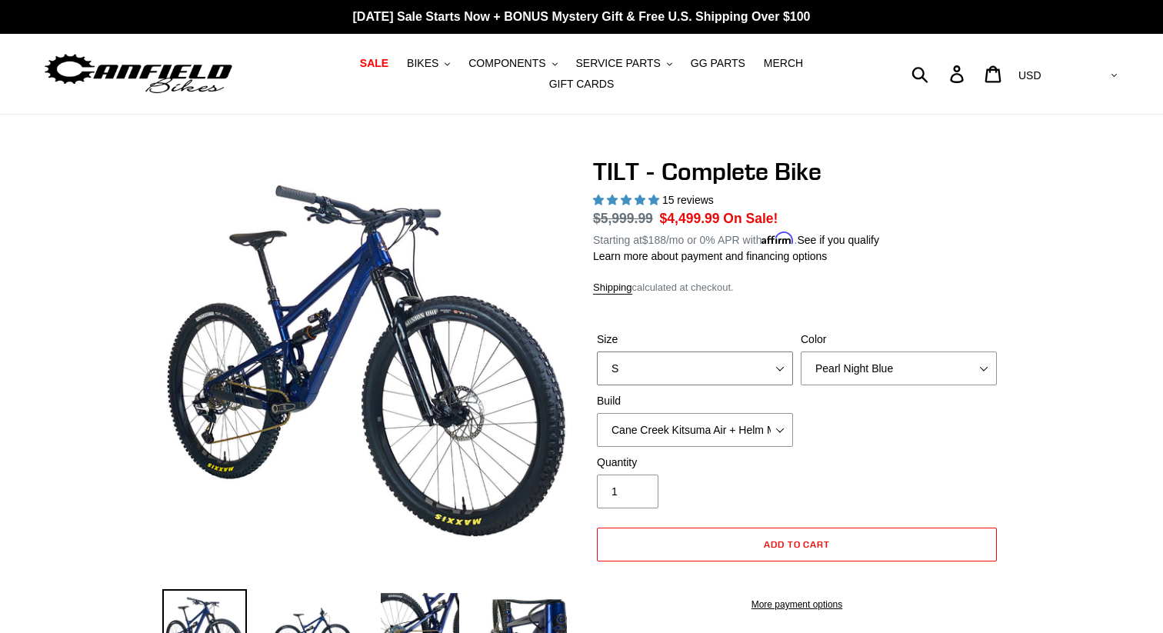
click at [685, 357] on select "S M L" at bounding box center [695, 369] width 196 height 34
select select "L"
click at [597, 352] on select "S M L" at bounding box center [695, 369] width 196 height 34
click at [899, 356] on select "Pearl Night Blue Stealth Silver Raw" at bounding box center [899, 369] width 196 height 34
select select "Raw"
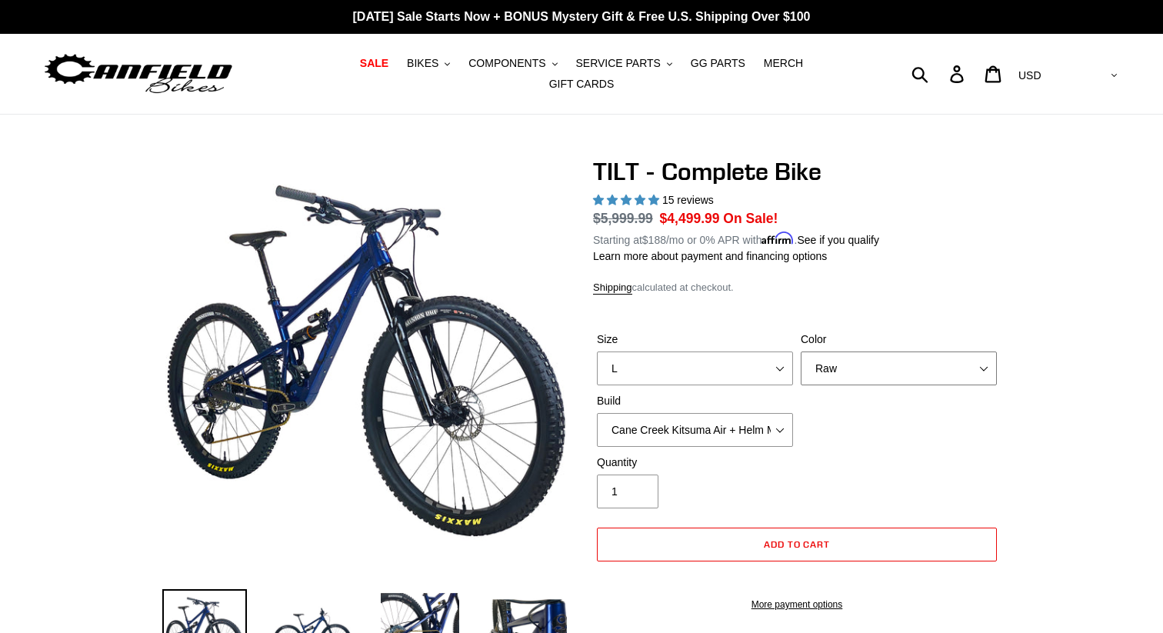
click at [801, 352] on select "Pearl Night Blue Stealth Silver Raw" at bounding box center [899, 369] width 196 height 34
click at [737, 413] on select "Cane Creek Kitsuma Air + Helm MKII 140 + SRAM GX Cane Creek Kitsuma Air + Helm …" at bounding box center [695, 430] width 196 height 34
click at [597, 413] on select "Cane Creek Kitsuma Air + Helm MKII 140 + SRAM GX Cane Creek Kitsuma Air + Helm …" at bounding box center [695, 430] width 196 height 34
click at [722, 425] on select "Cane Creek Kitsuma Air + Helm MKII 140 + SRAM GX Cane Creek Kitsuma Air + Helm …" at bounding box center [695, 430] width 196 height 34
click at [597, 413] on select "Cane Creek Kitsuma Air + Helm MKII 140 + SRAM GX Cane Creek Kitsuma Air + Helm …" at bounding box center [695, 430] width 196 height 34
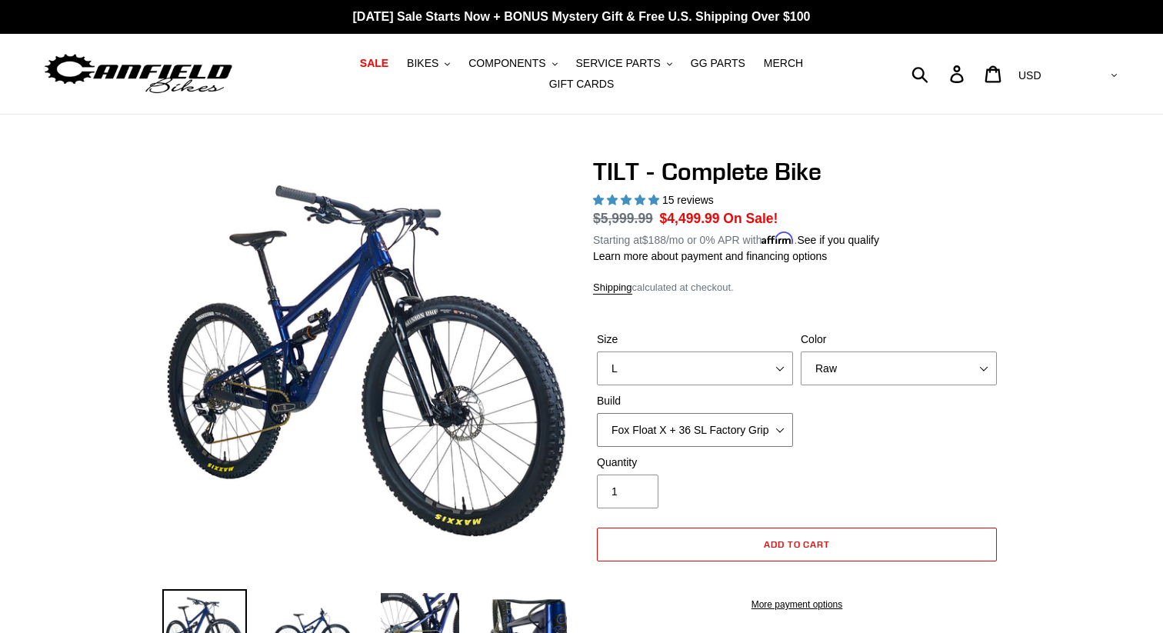
click at [722, 417] on select "Cane Creek Kitsuma Air + Helm MKII 140 + SRAM GX Cane Creek Kitsuma Air + Helm …" at bounding box center [695, 430] width 196 height 34
select select "Fox Float X + 36 SL Factory Grip X 140 + Shimano XT"
click at [597, 413] on select "Cane Creek Kitsuma Air + Helm MKII 140 + SRAM GX Cane Creek Kitsuma Air + Helm …" at bounding box center [695, 430] width 196 height 34
click at [743, 416] on select "Cane Creek Kitsuma Air + Helm MKII 140 + SRAM GX Cane Creek Kitsuma Air + Helm …" at bounding box center [695, 430] width 196 height 34
click at [597, 413] on select "Cane Creek Kitsuma Air + Helm MKII 140 + SRAM GX Cane Creek Kitsuma Air + Helm …" at bounding box center [695, 430] width 196 height 34
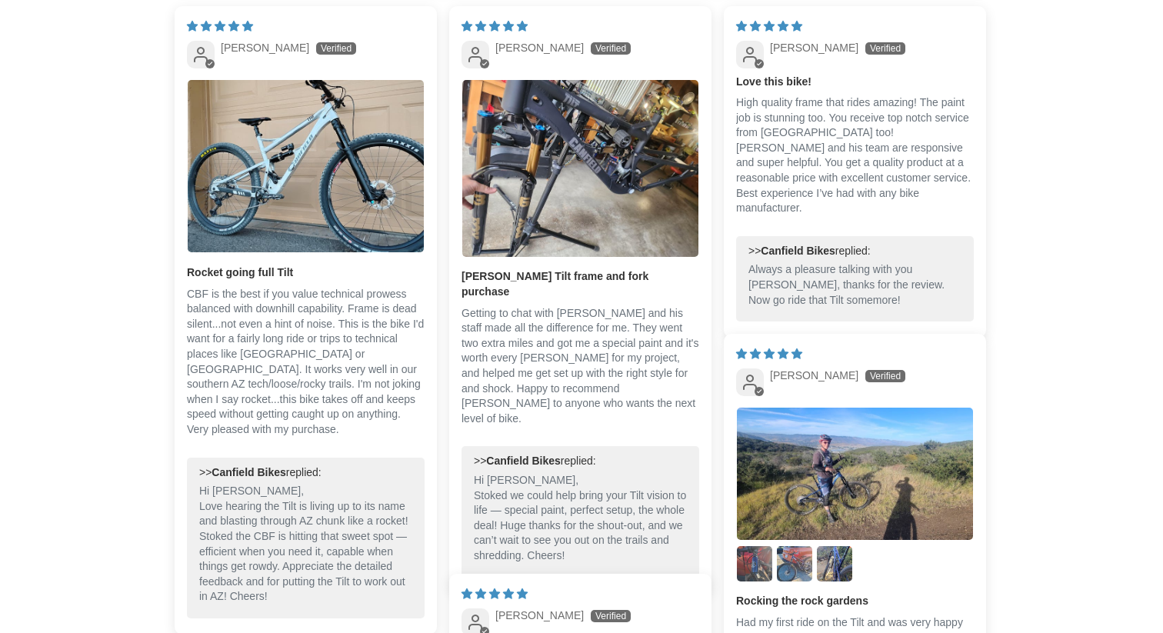
scroll to position [3419, 0]
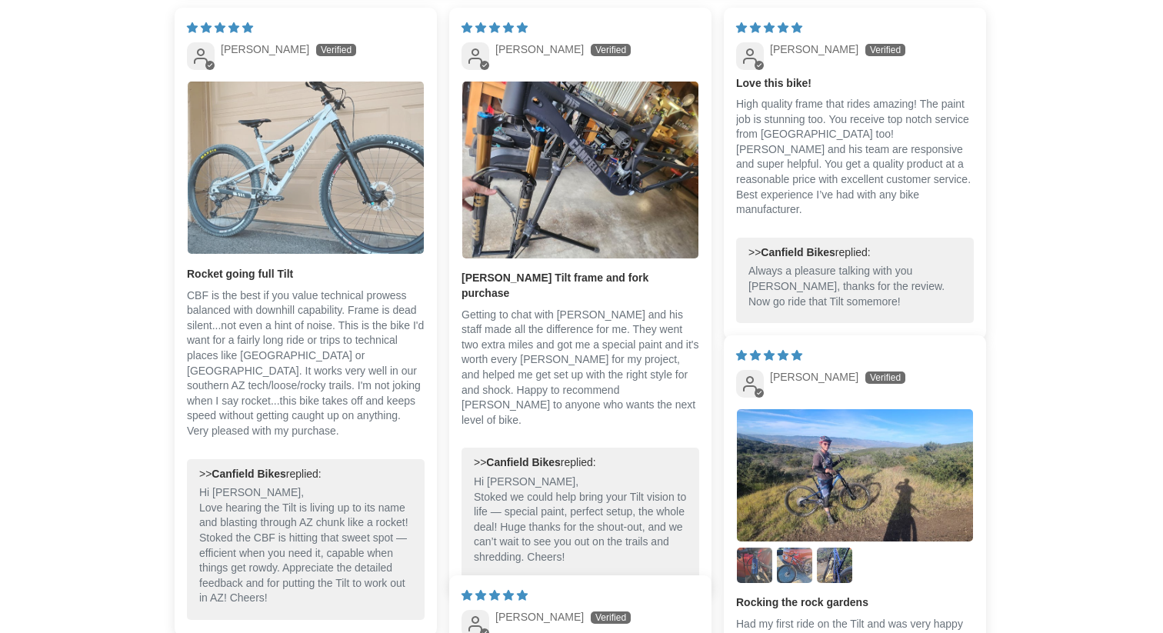
click at [328, 210] on img "Link to user picture 1" at bounding box center [306, 168] width 236 height 173
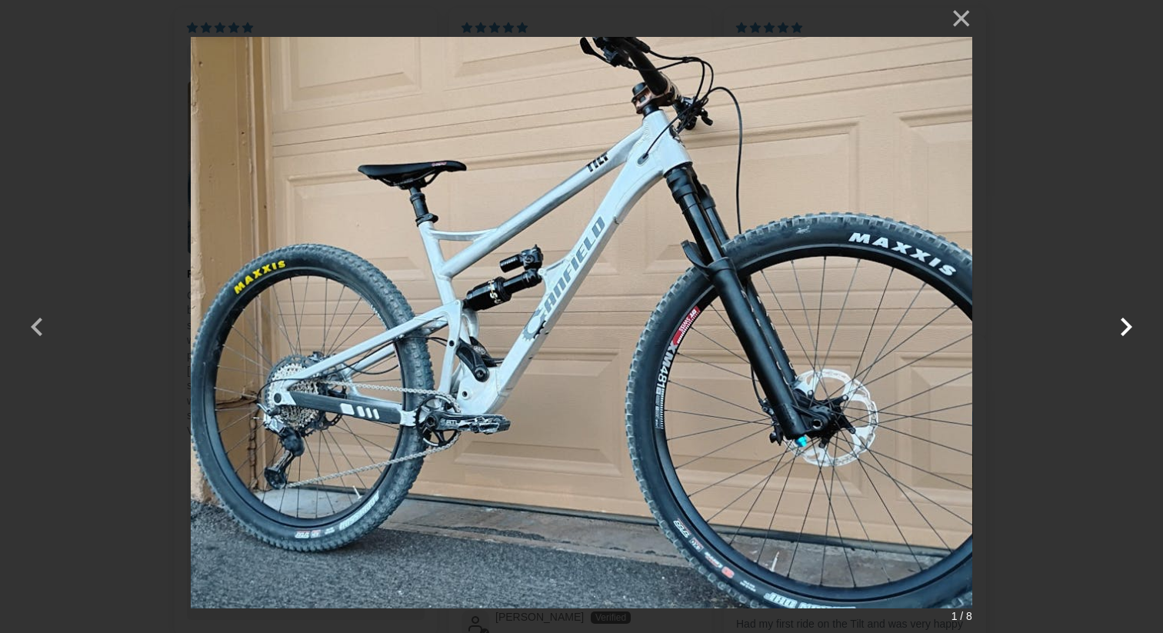
click at [1128, 323] on button "button" at bounding box center [1126, 316] width 37 height 37
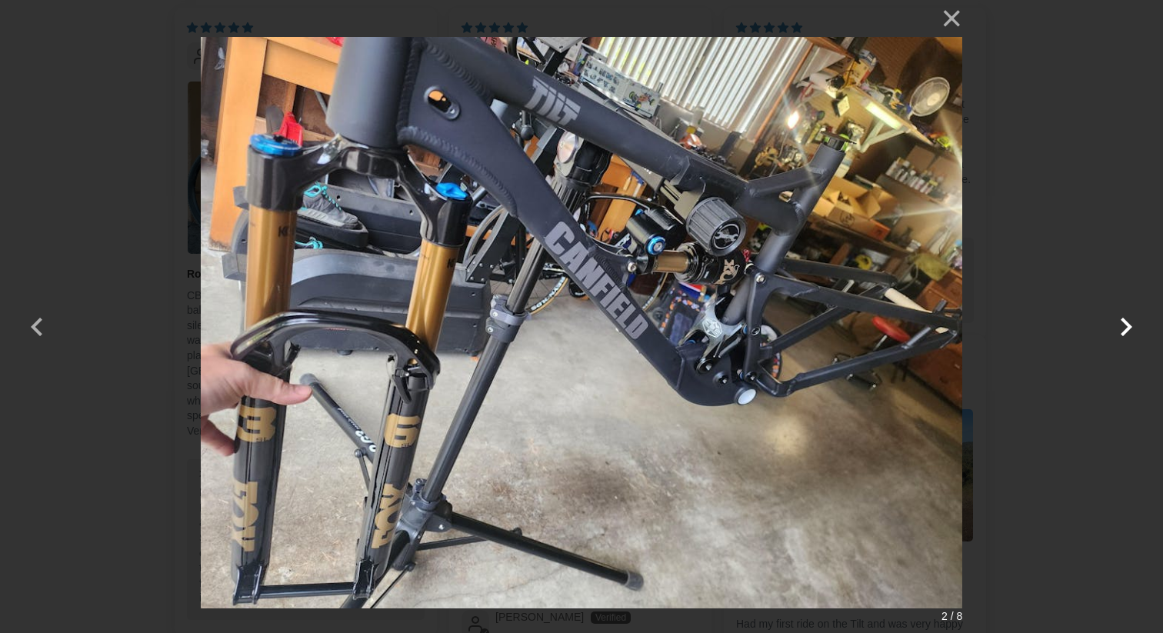
click at [1128, 323] on button "button" at bounding box center [1126, 316] width 37 height 37
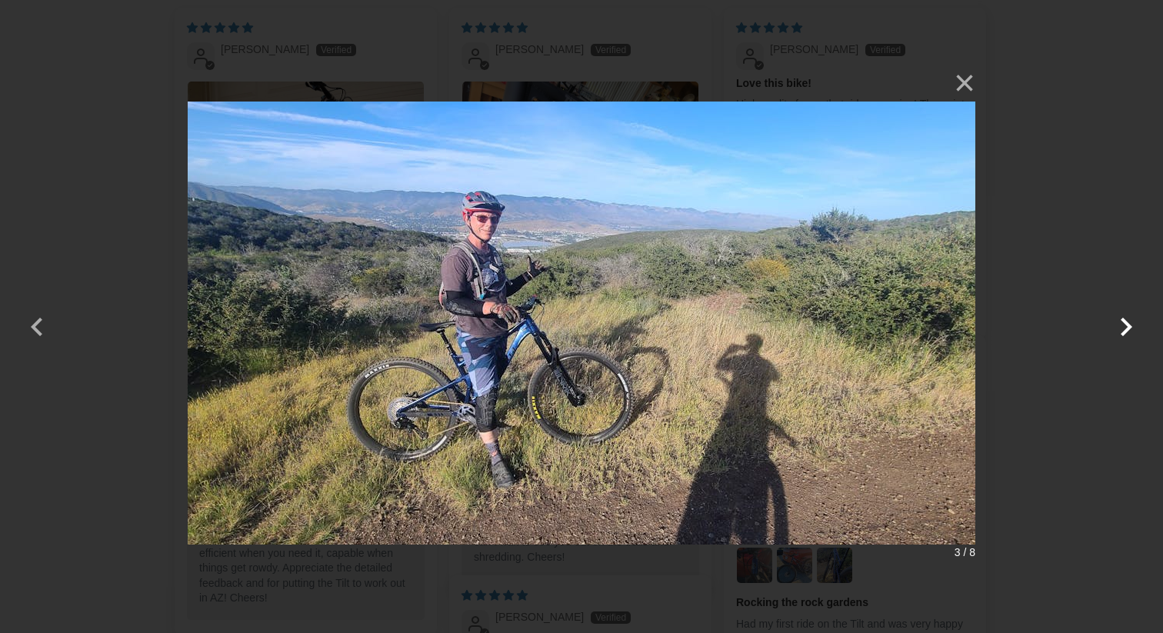
click at [1128, 323] on button "button" at bounding box center [1126, 316] width 37 height 37
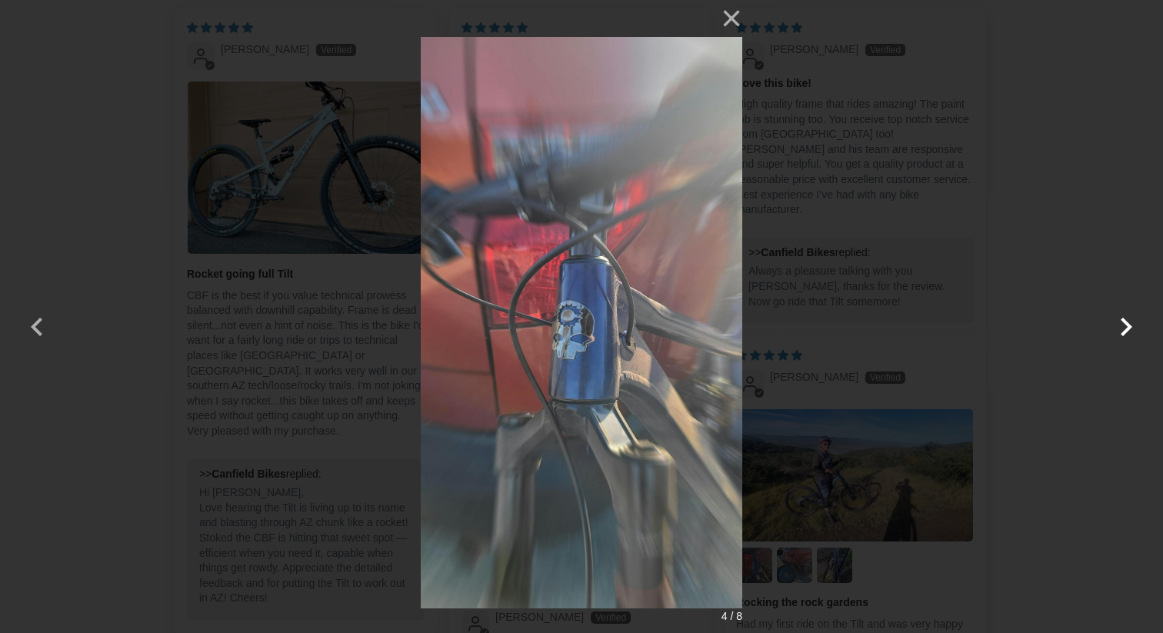
click at [1128, 324] on button "button" at bounding box center [1126, 316] width 37 height 37
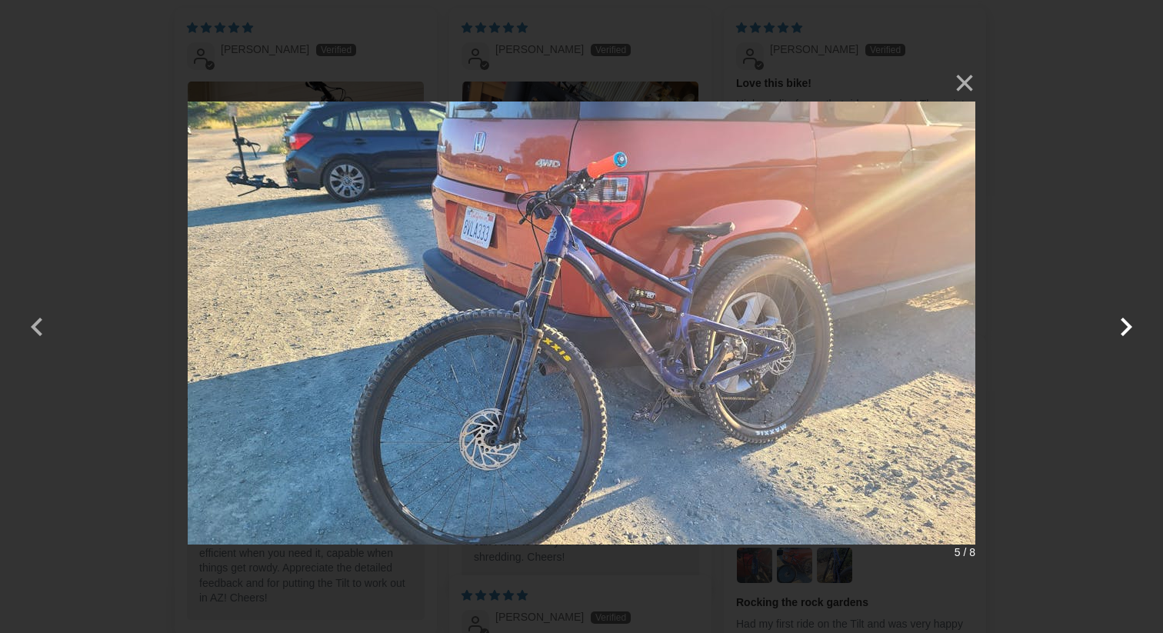
click at [1128, 324] on button "button" at bounding box center [1126, 316] width 37 height 37
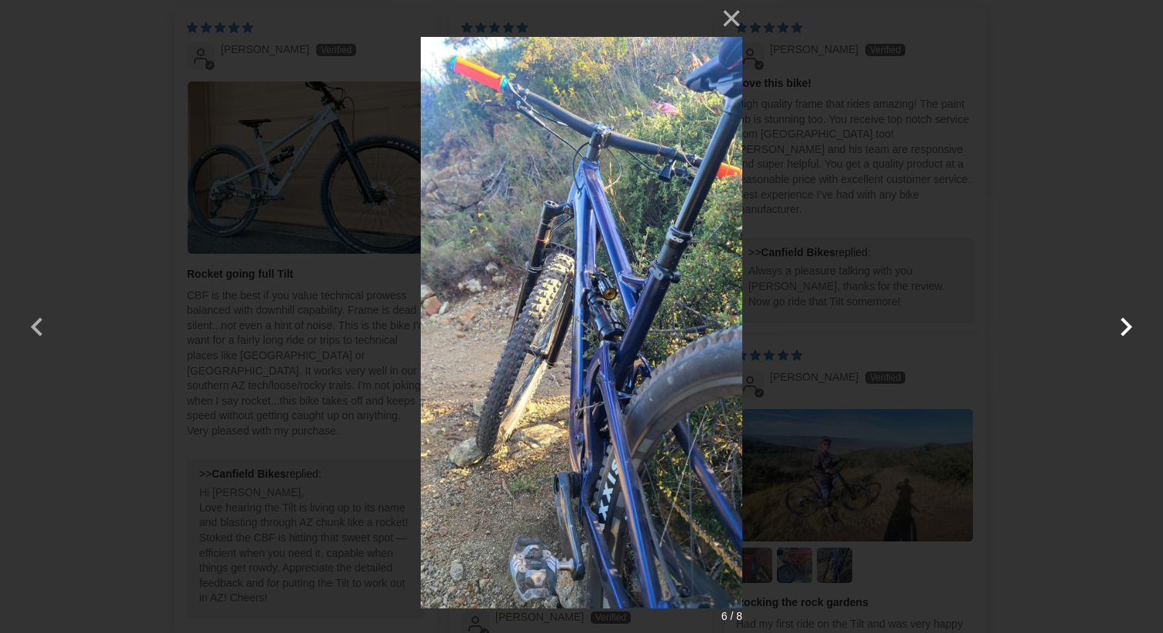
click at [1128, 324] on button "button" at bounding box center [1126, 316] width 37 height 37
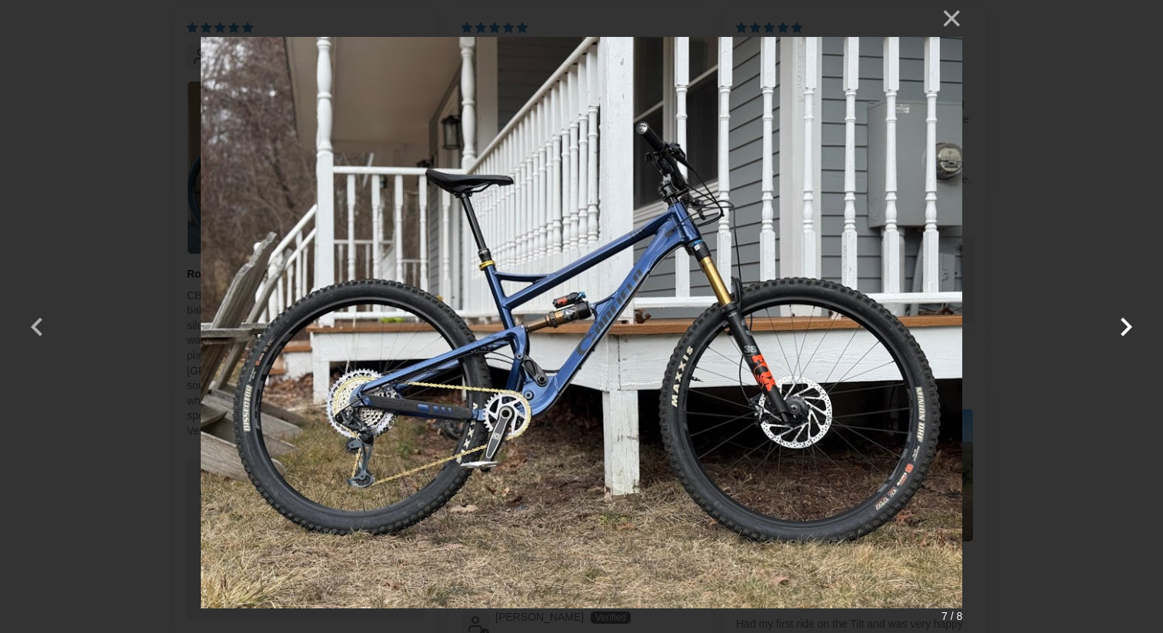
click at [1128, 324] on button "button" at bounding box center [1126, 316] width 37 height 37
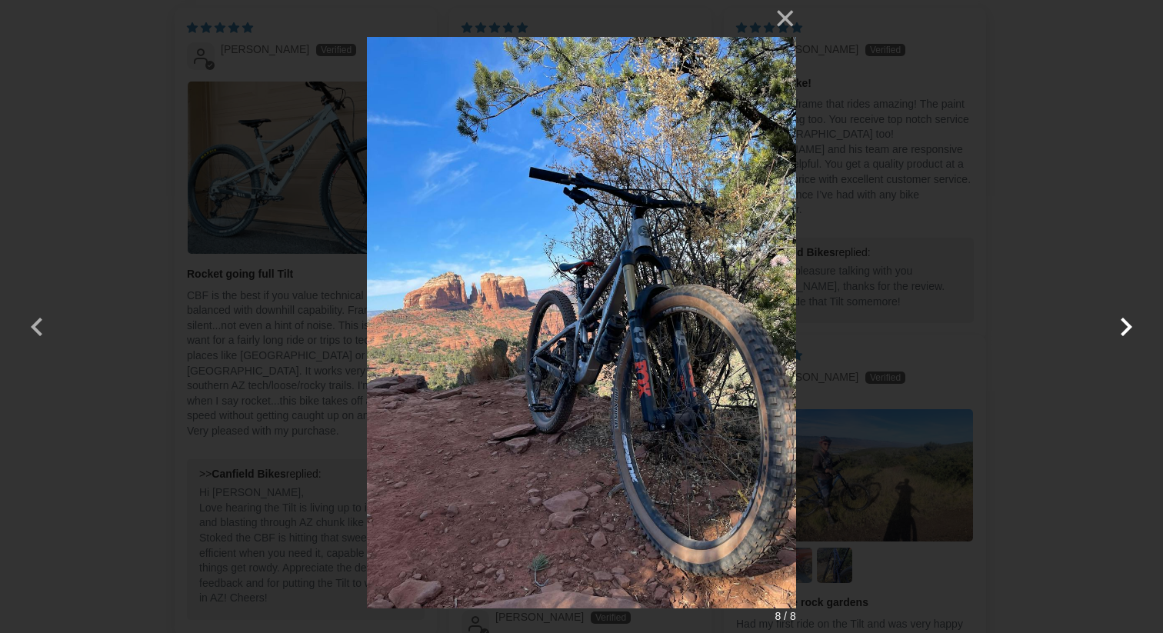
click at [1128, 324] on button "button" at bounding box center [1126, 316] width 37 height 37
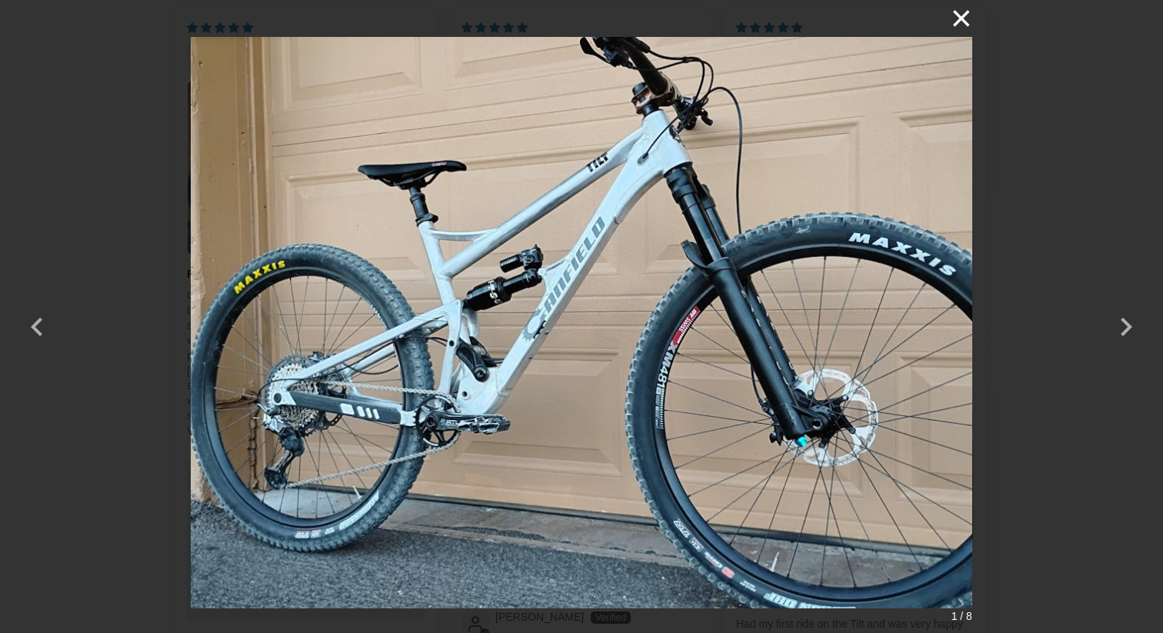
click at [952, 19] on button "×" at bounding box center [953, 18] width 37 height 37
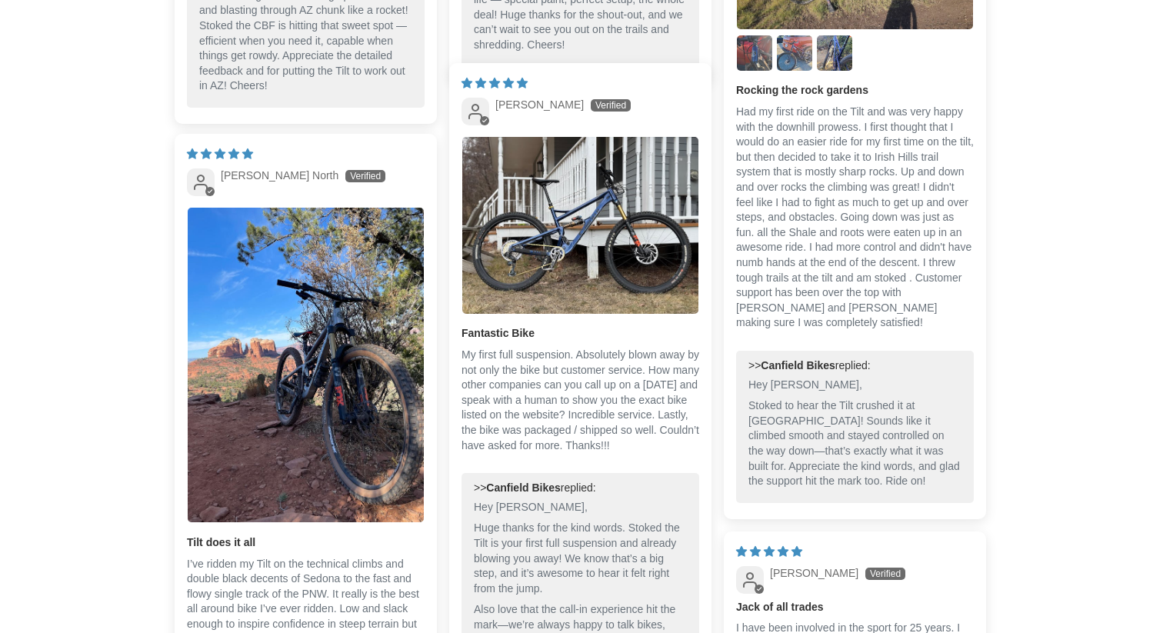
scroll to position [3913, 0]
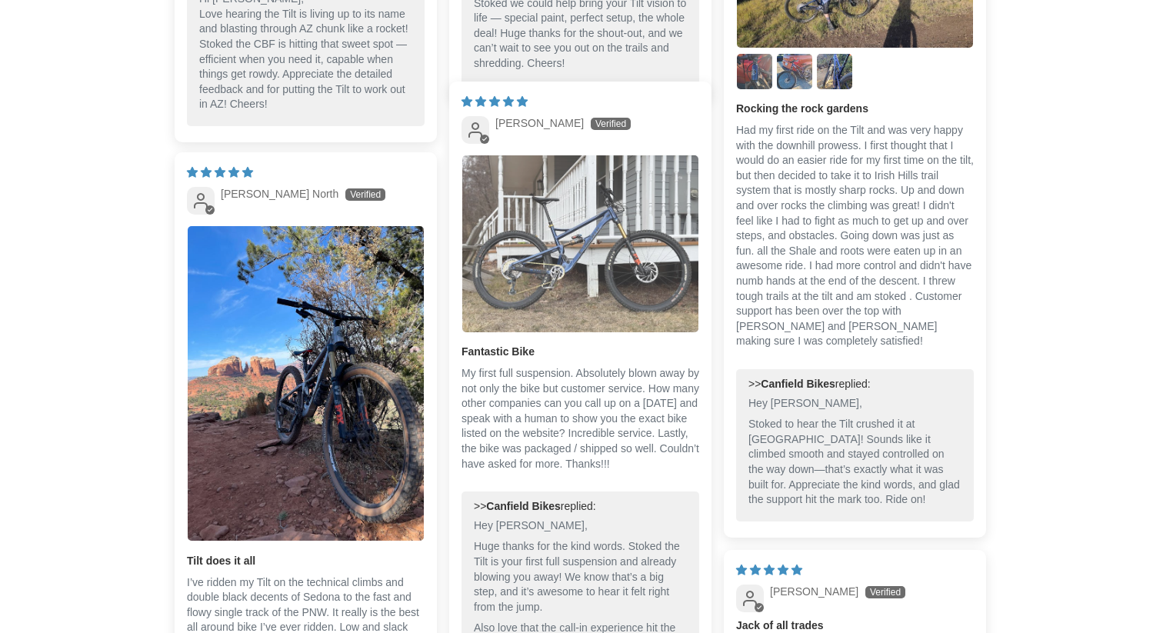
click at [609, 278] on img "Link to user picture 1" at bounding box center [580, 243] width 236 height 177
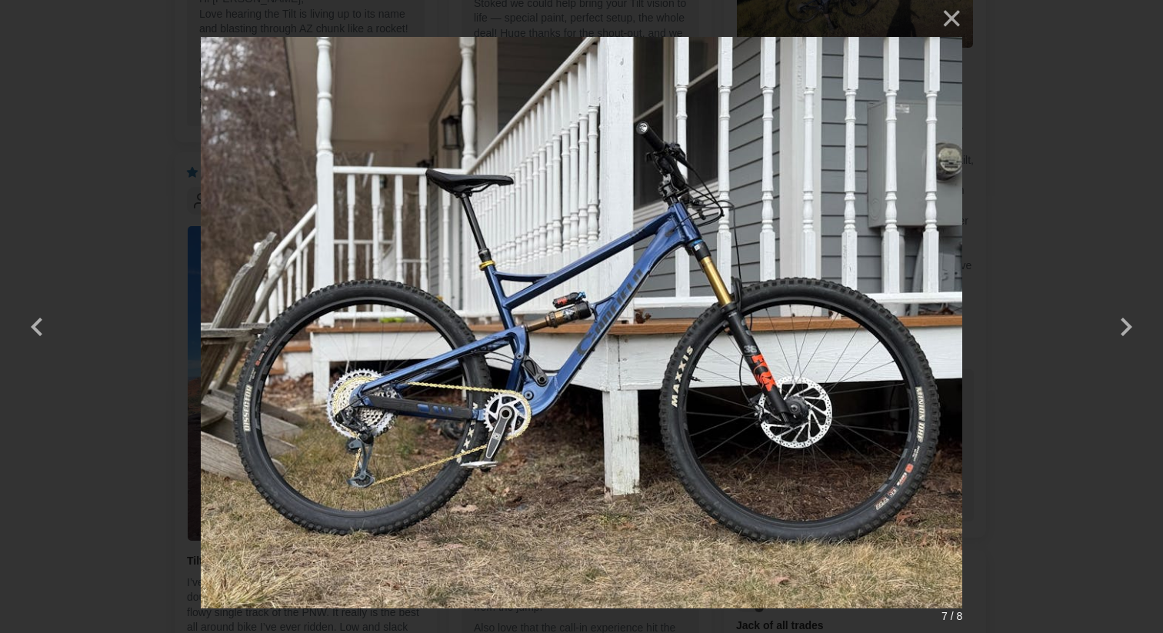
click at [556, 311] on img at bounding box center [582, 316] width 762 height 633
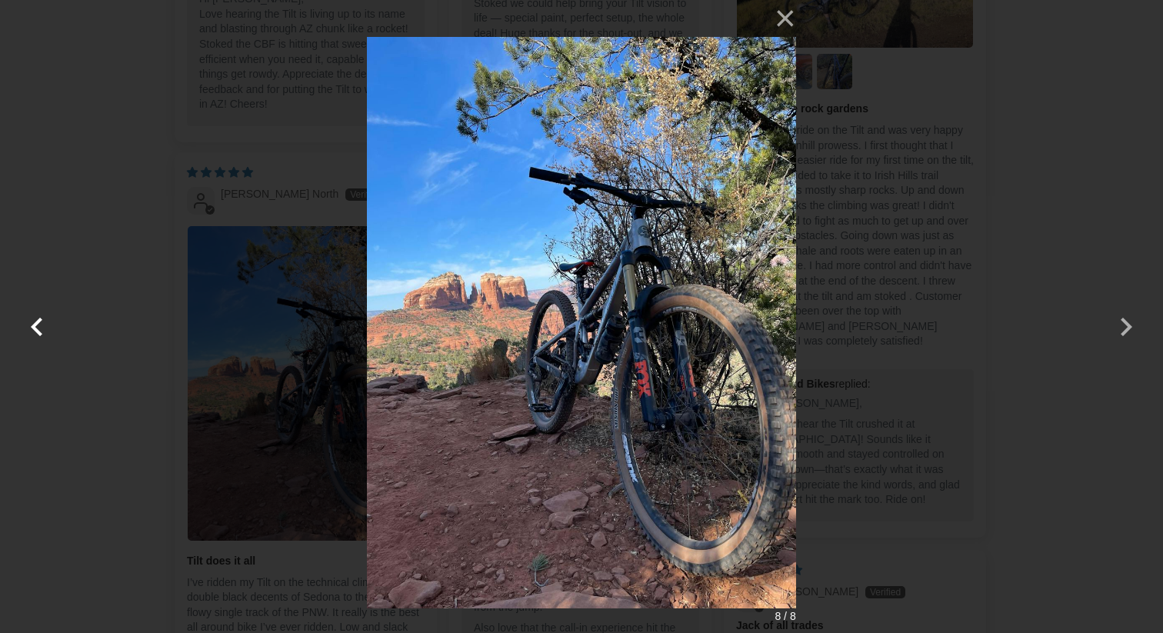
click at [40, 321] on button "button" at bounding box center [36, 316] width 37 height 37
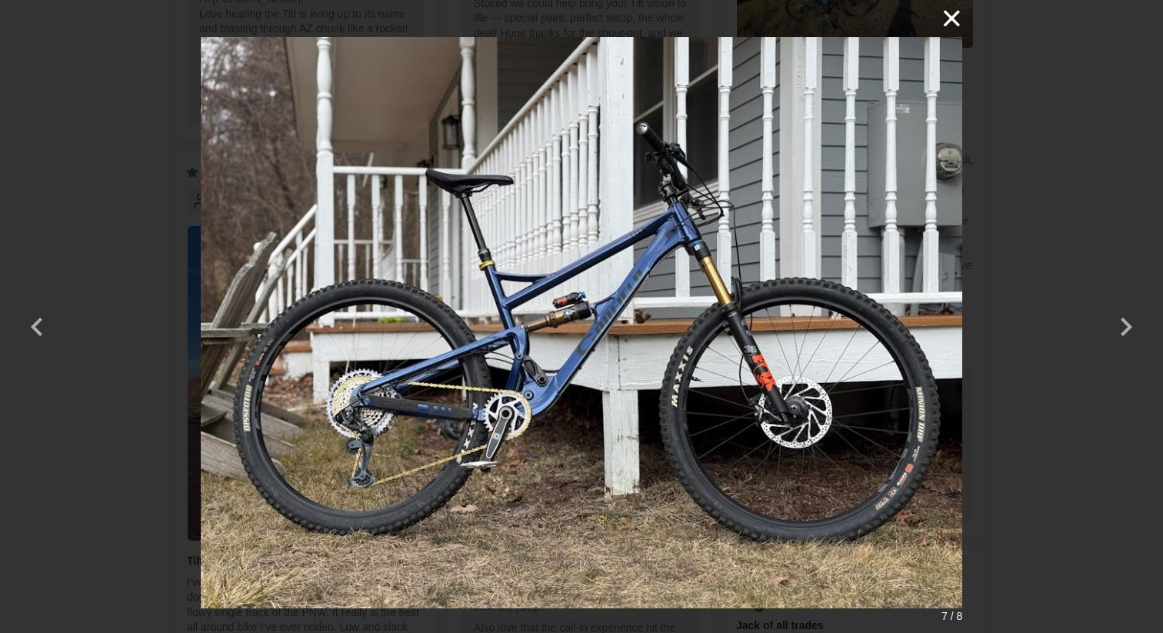
click at [956, 22] on button "×" at bounding box center [943, 18] width 37 height 37
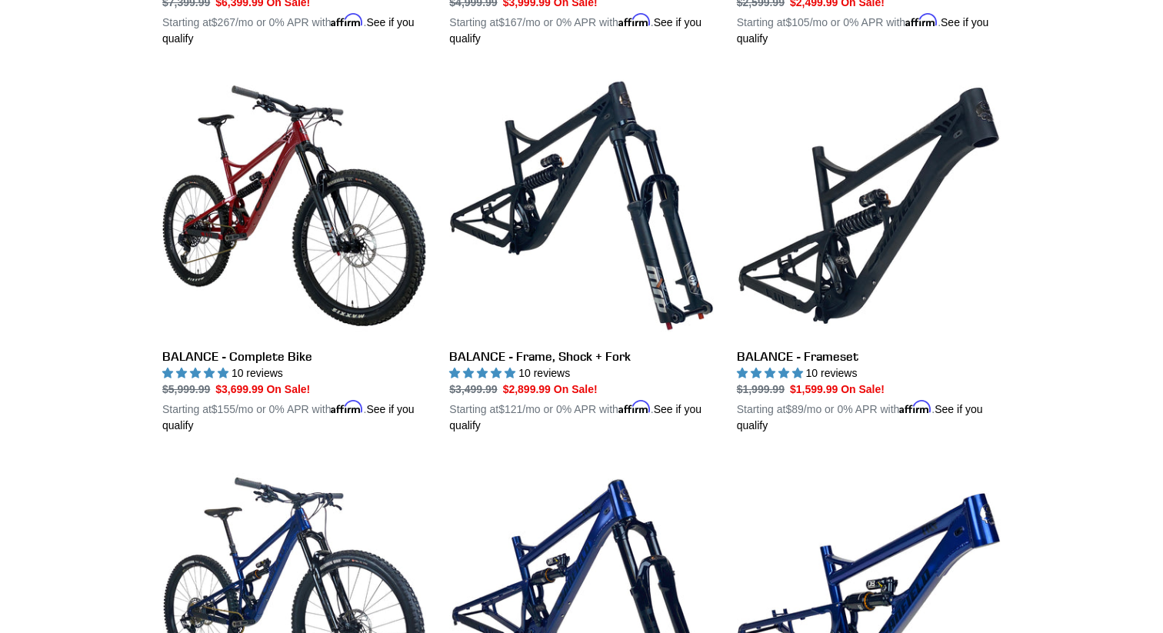
scroll to position [1538, 0]
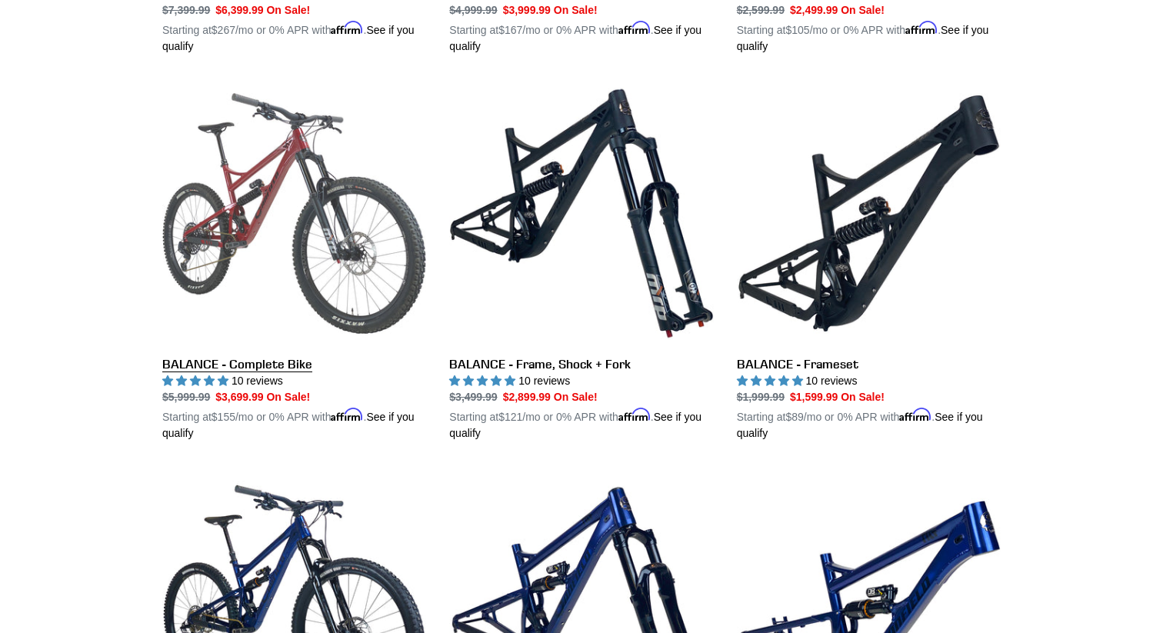
click at [314, 228] on link "BALANCE - Complete Bike" at bounding box center [294, 262] width 264 height 360
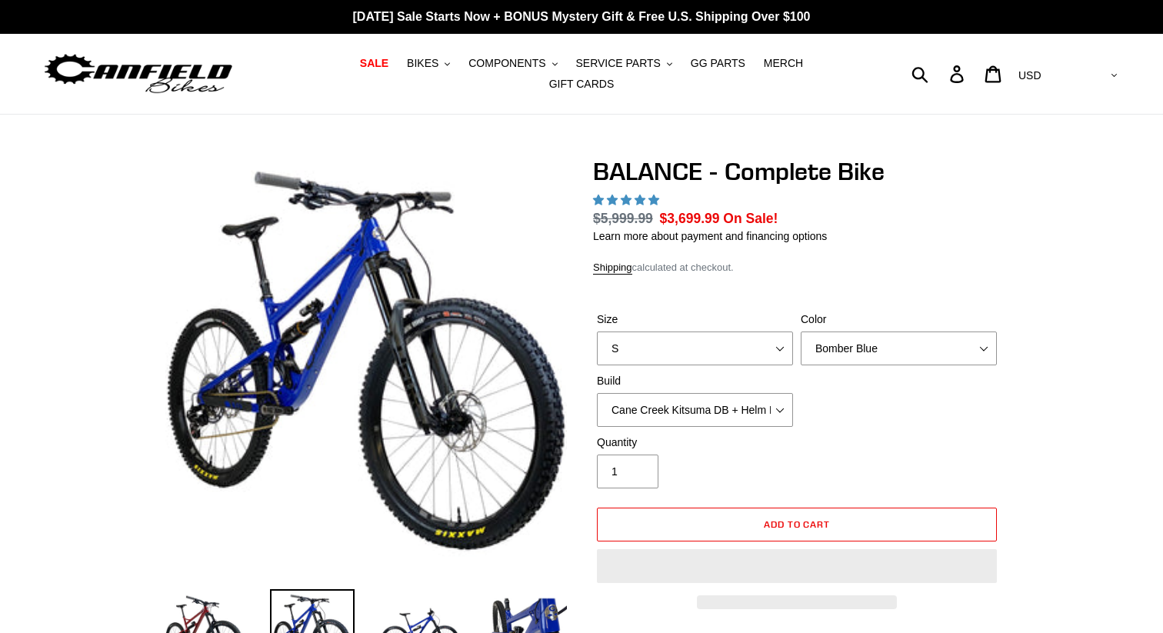
select select "highest-rating"
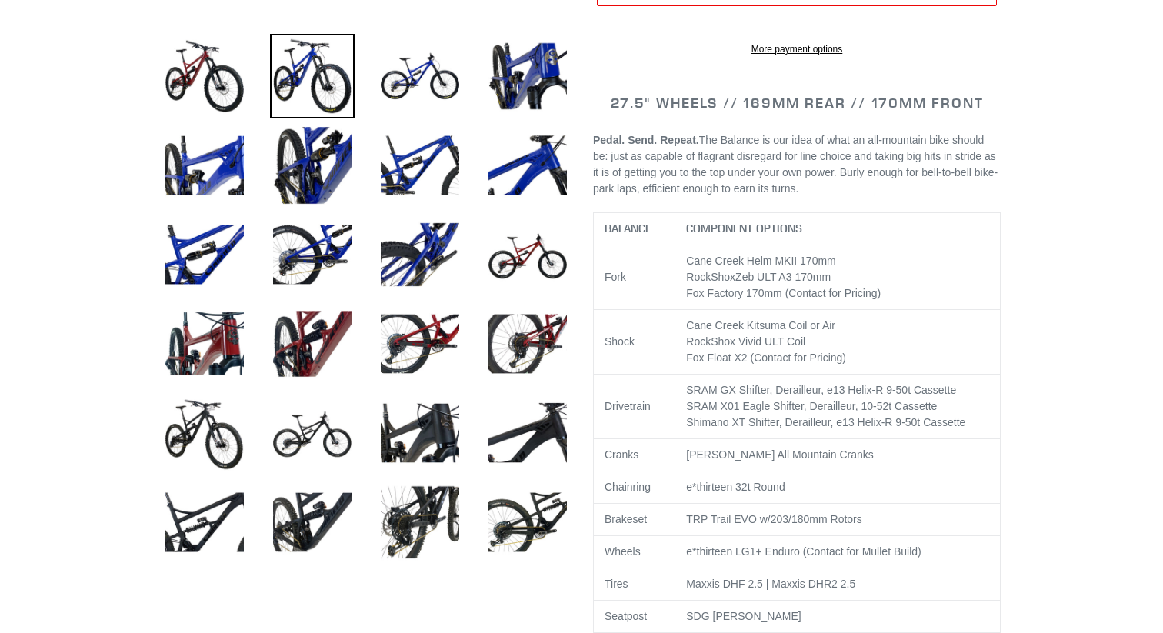
scroll to position [576, 0]
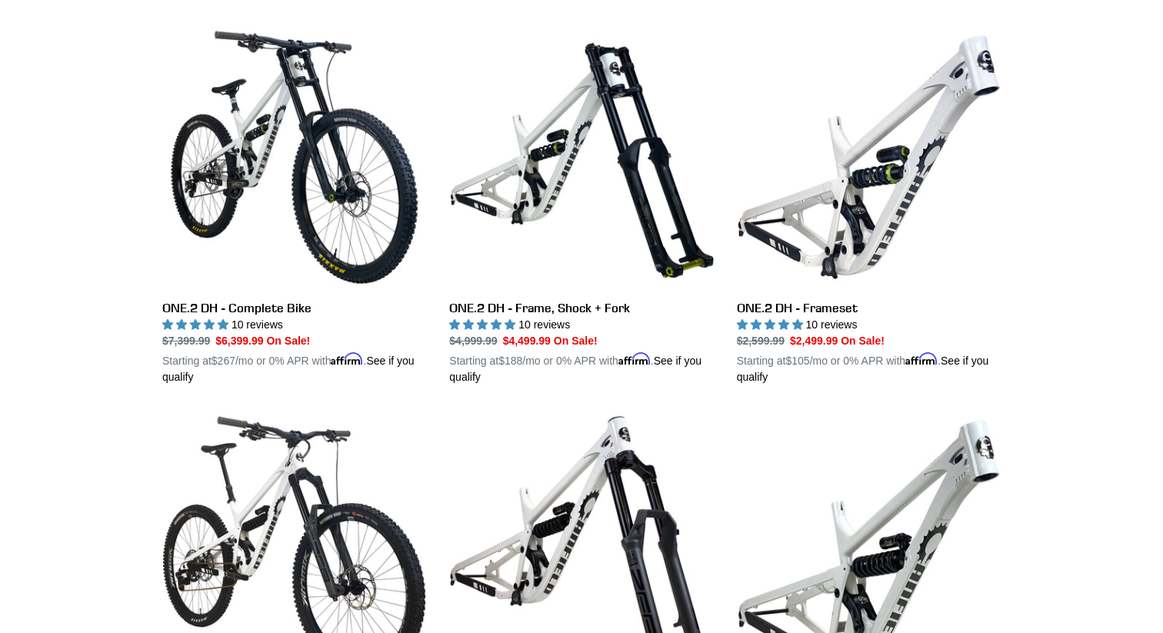
scroll to position [817, 0]
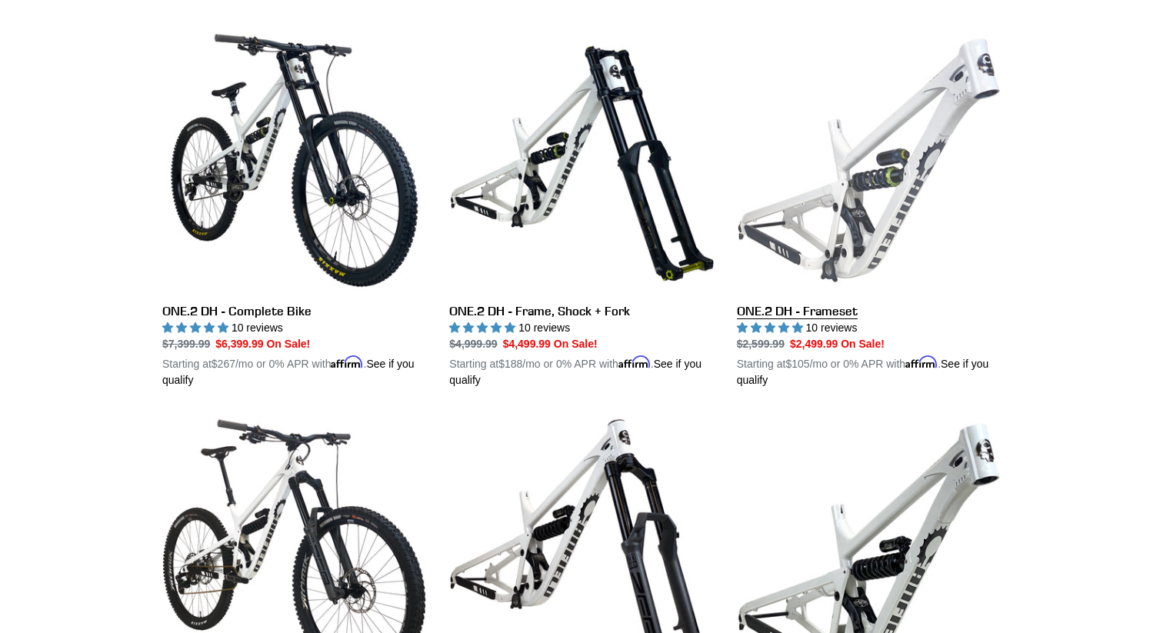
click at [749, 292] on link "ONE.2 DH - Frameset" at bounding box center [869, 208] width 264 height 360
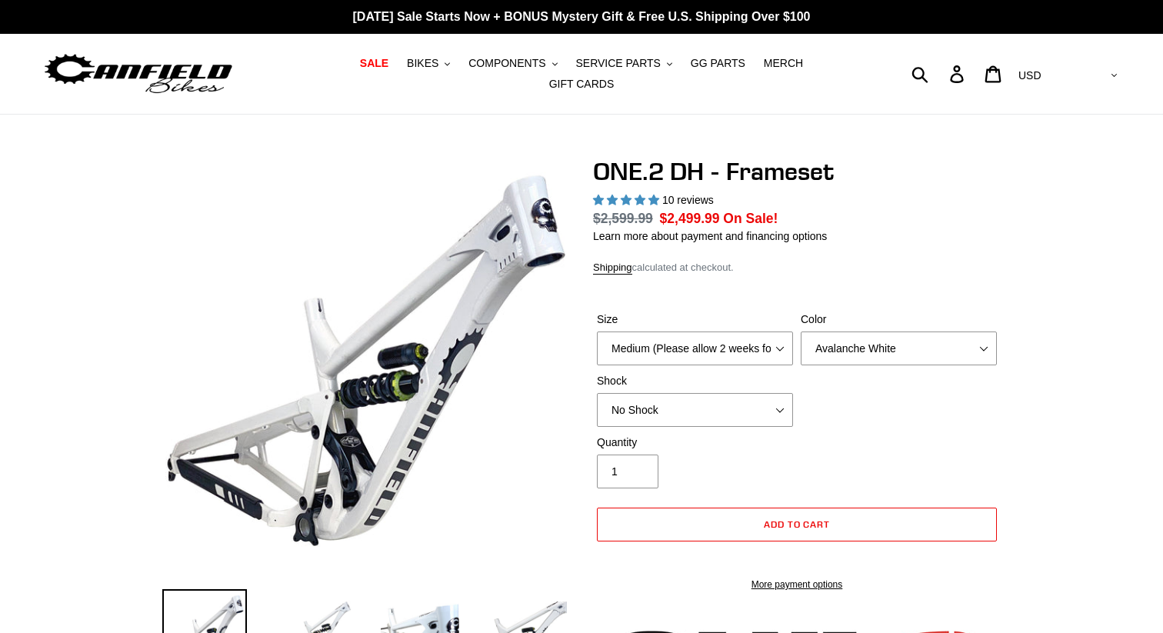
select select "highest-rating"
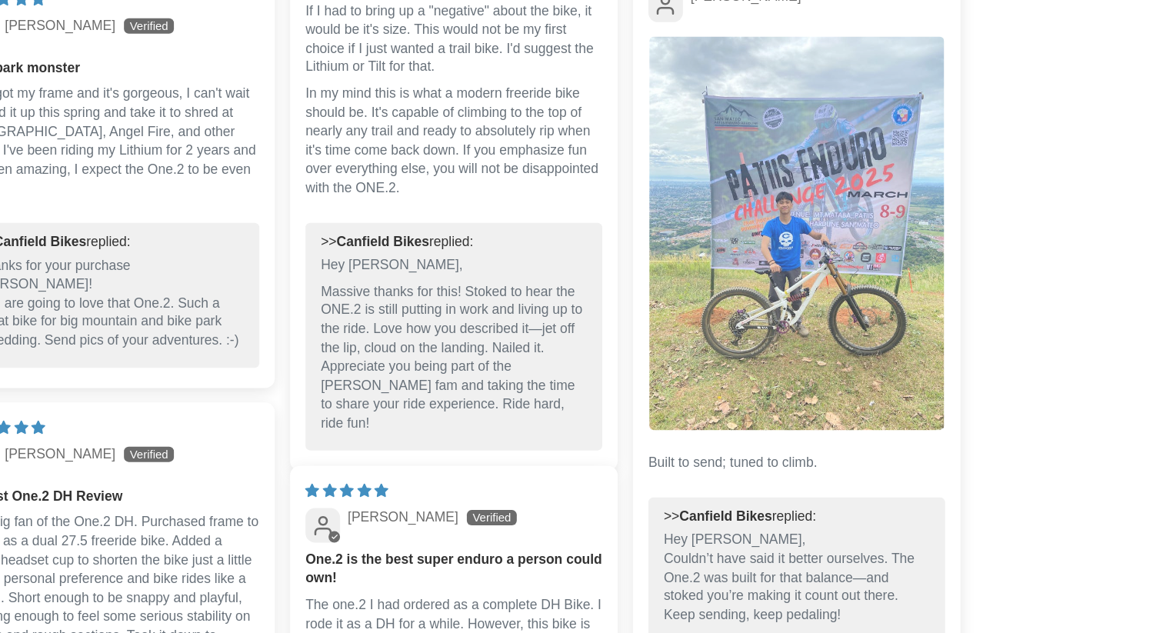
scroll to position [3296, 0]
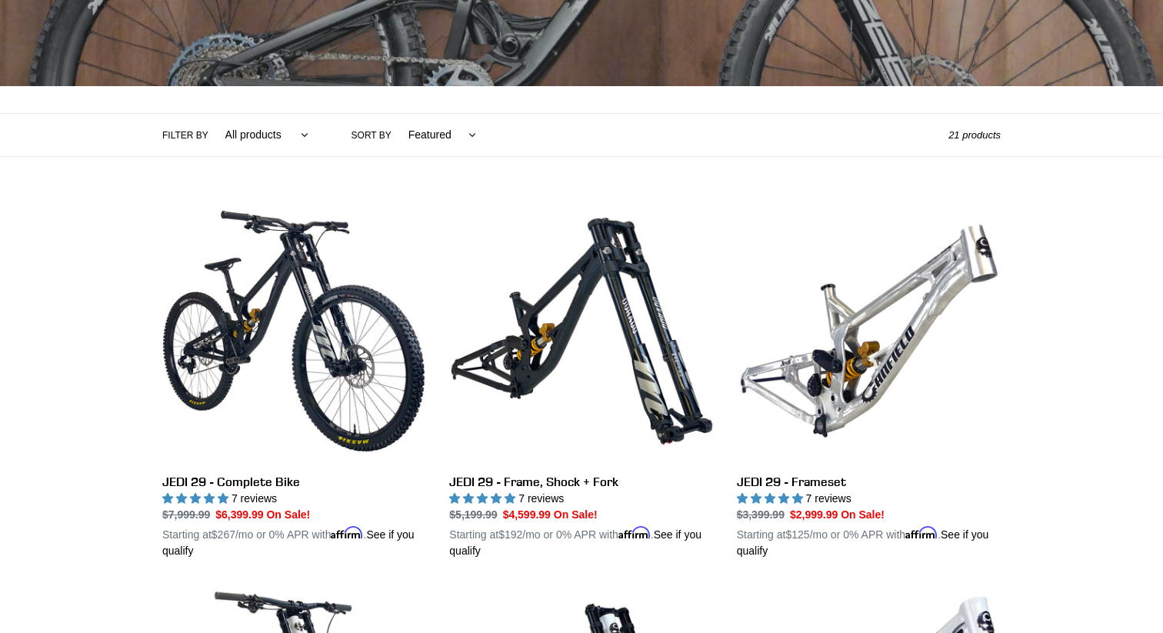
scroll to position [264, 0]
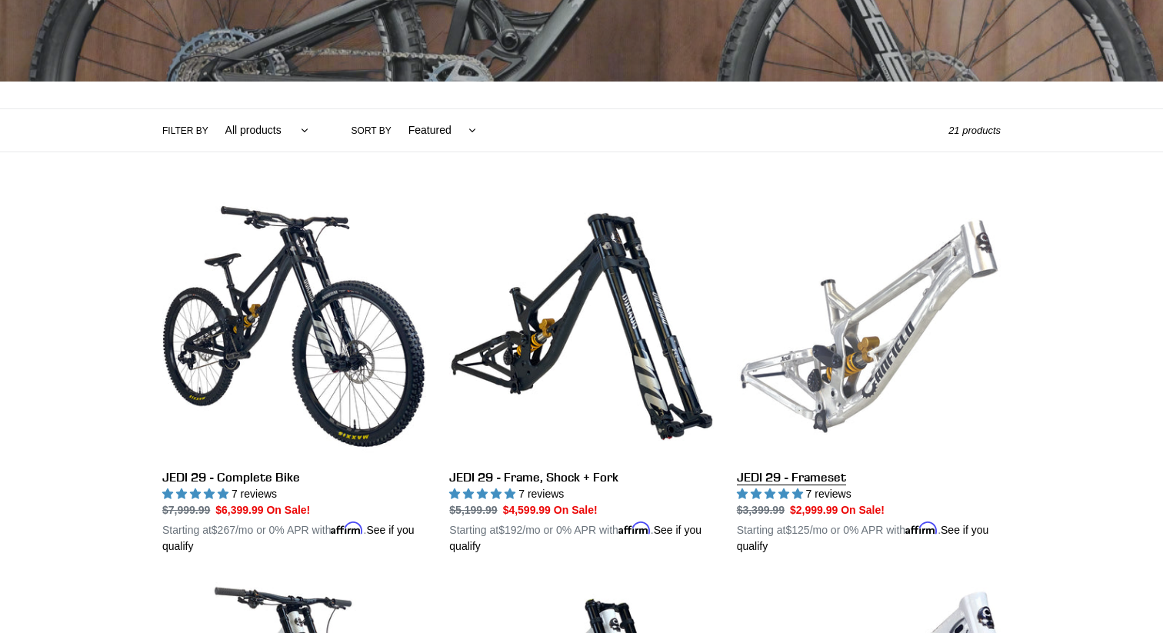
click at [912, 363] on link "JEDI 29 - Frameset" at bounding box center [869, 375] width 264 height 360
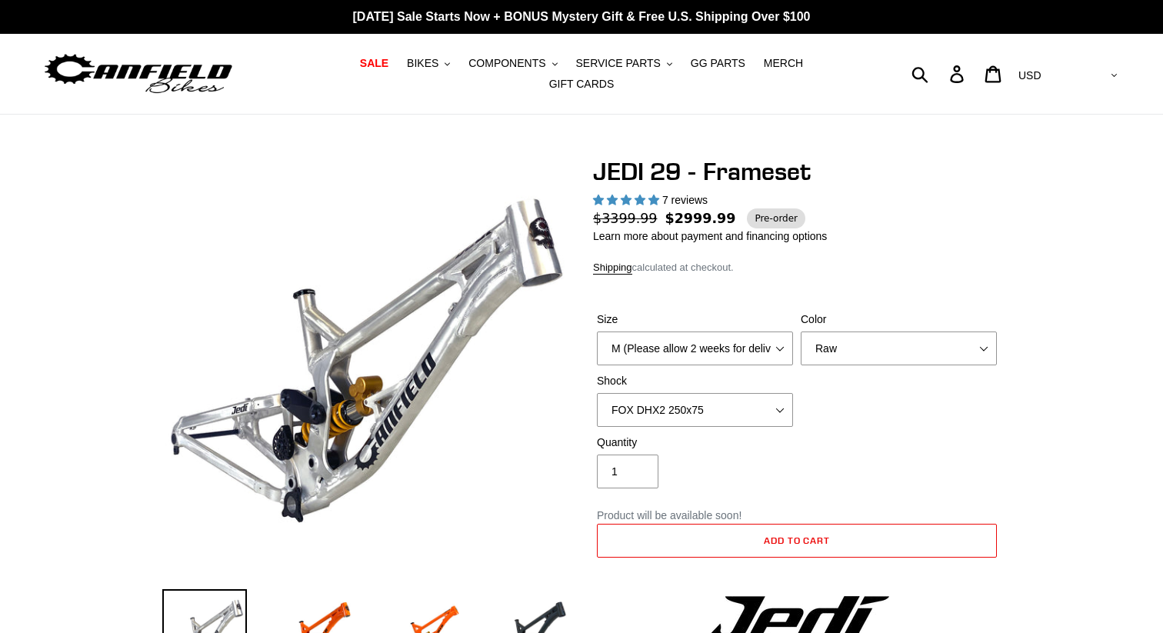
select select "highest-rating"
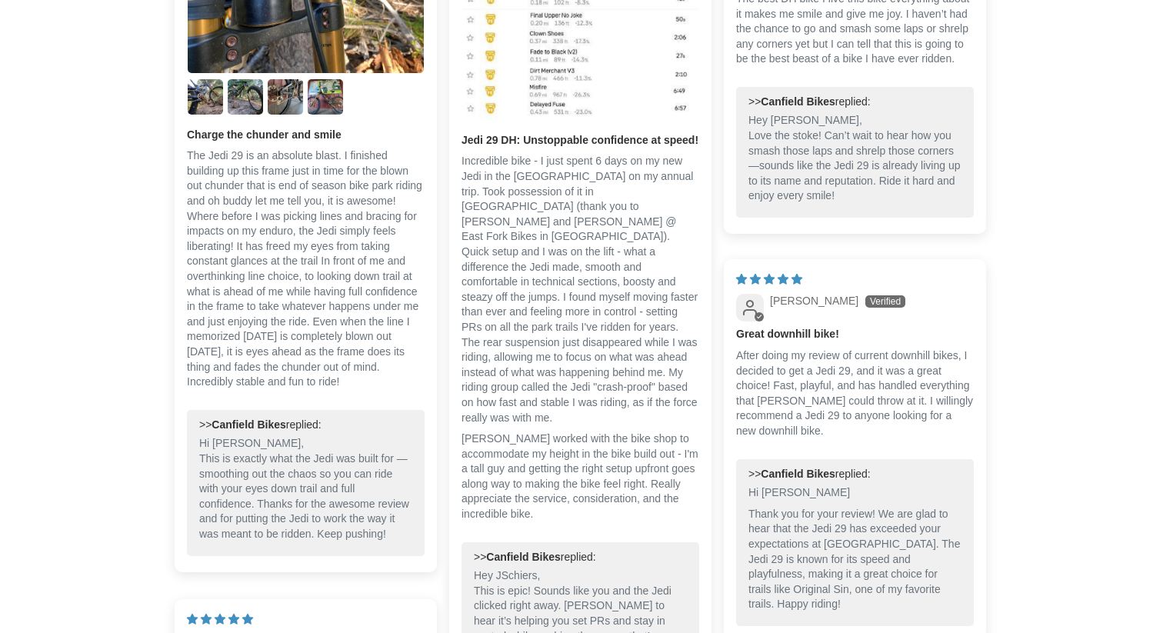
scroll to position [3008, 0]
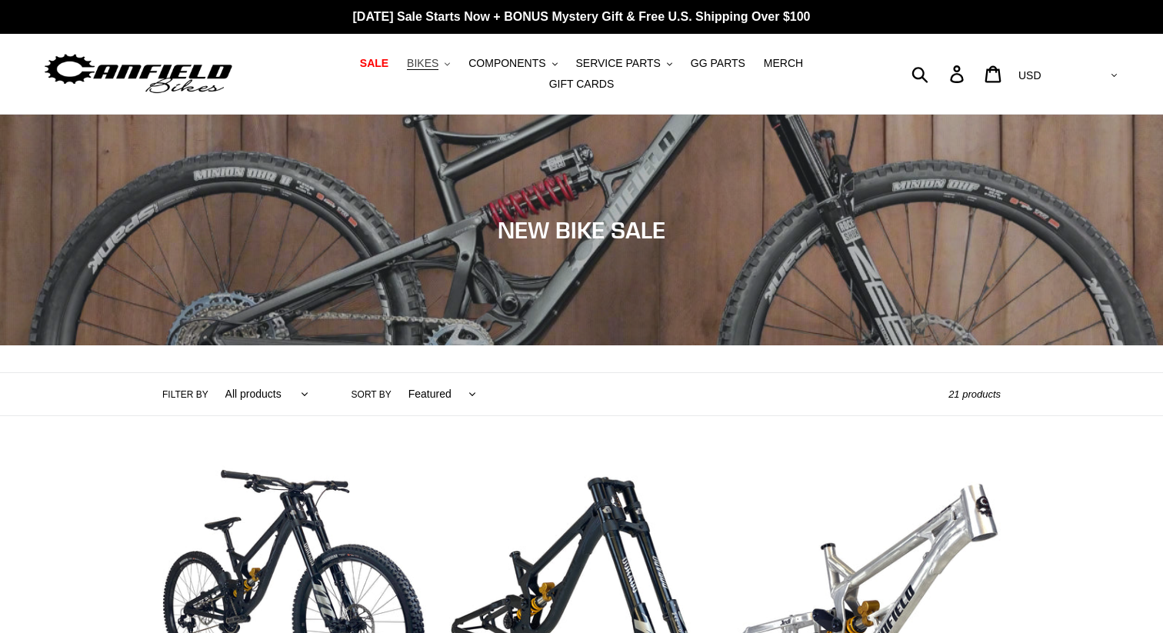
click at [407, 70] on span "BIKES" at bounding box center [423, 63] width 32 height 13
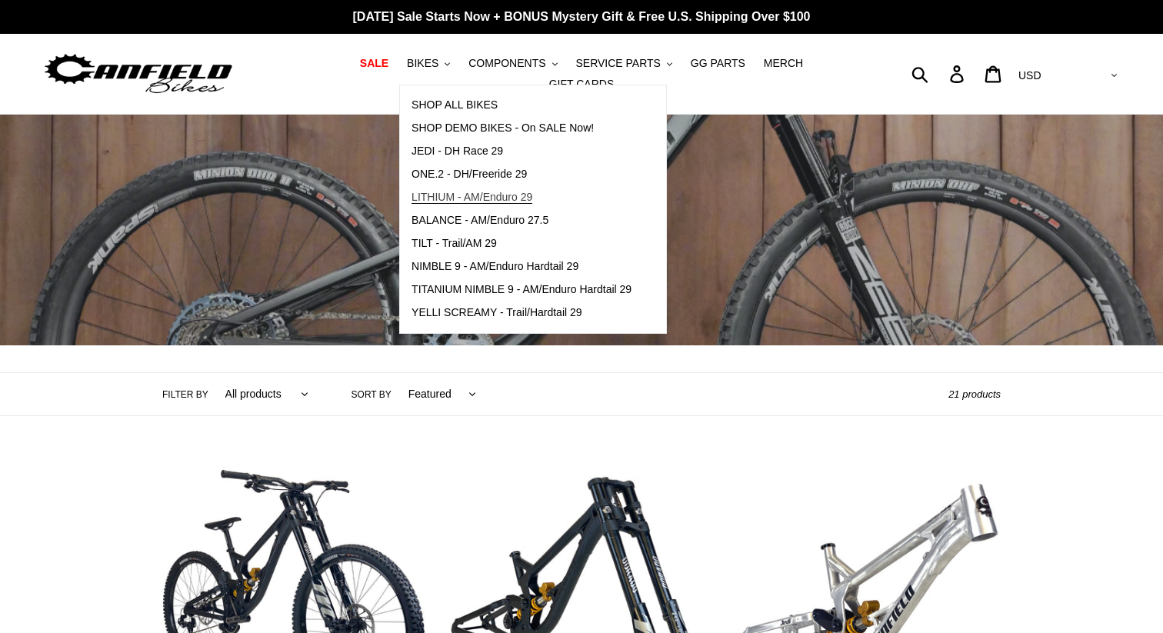
click at [481, 209] on link "LITHIUM - AM/Enduro 29" at bounding box center [521, 197] width 243 height 23
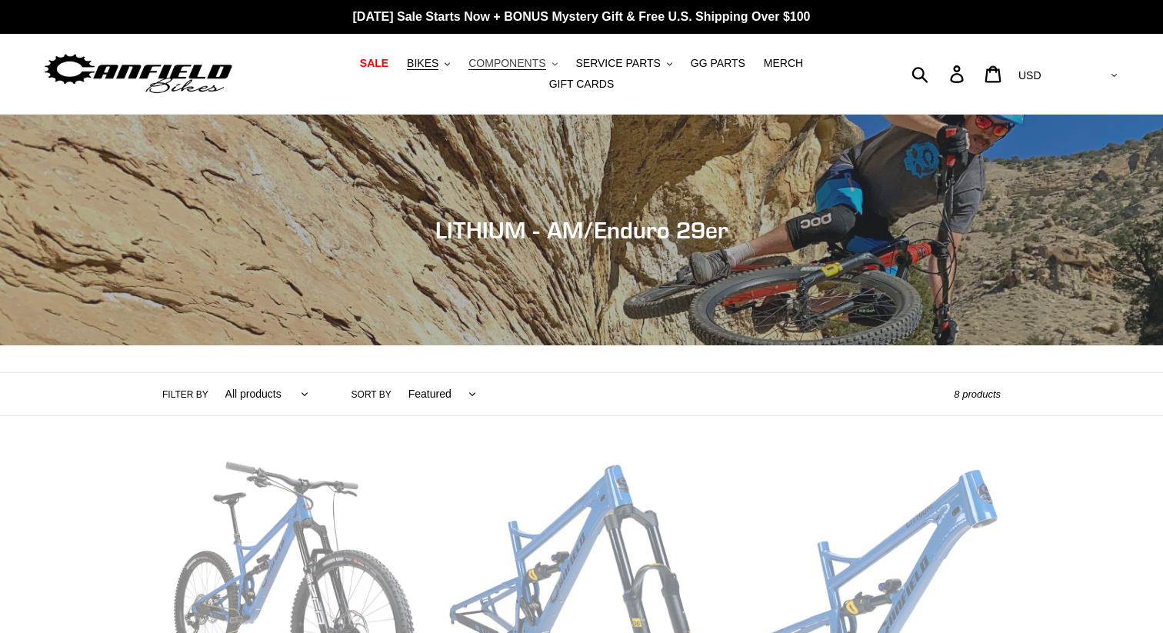
click at [552, 67] on icon ".cls-1{fill:#231f20}" at bounding box center [554, 64] width 5 height 5
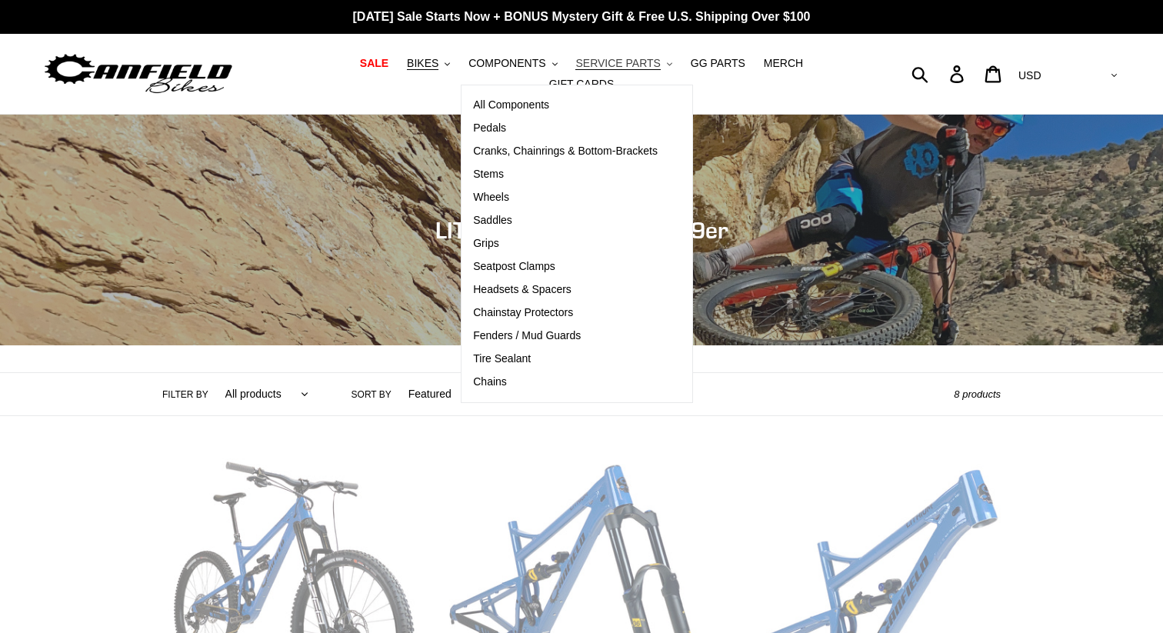
click at [580, 69] on span "SERVICE PARTS" at bounding box center [617, 63] width 85 height 13
